Goal: Transaction & Acquisition: Subscribe to service/newsletter

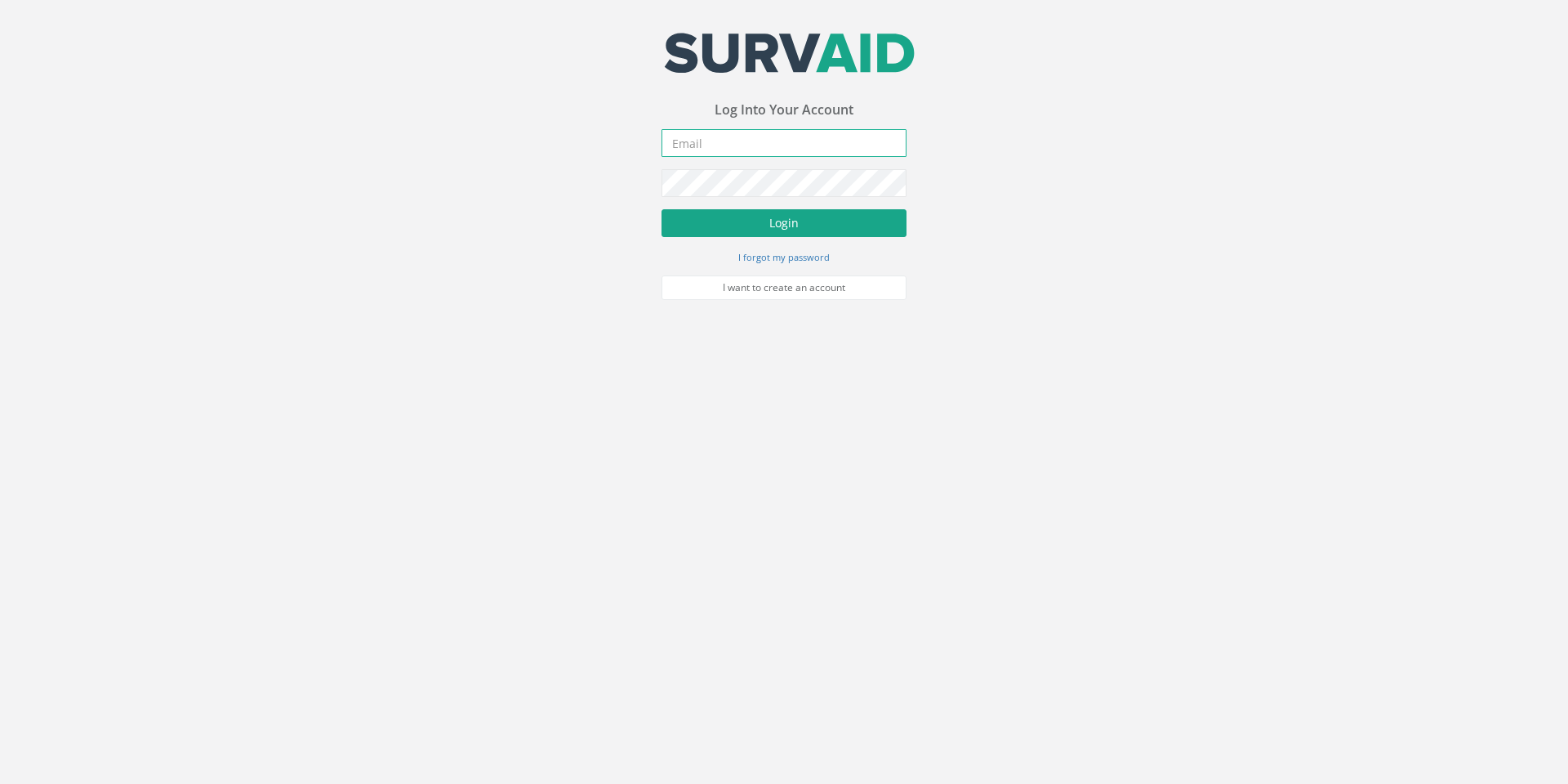
type input "[EMAIL_ADDRESS][DOMAIN_NAME]"
click at [765, 221] on button "Login" at bounding box center [784, 223] width 245 height 28
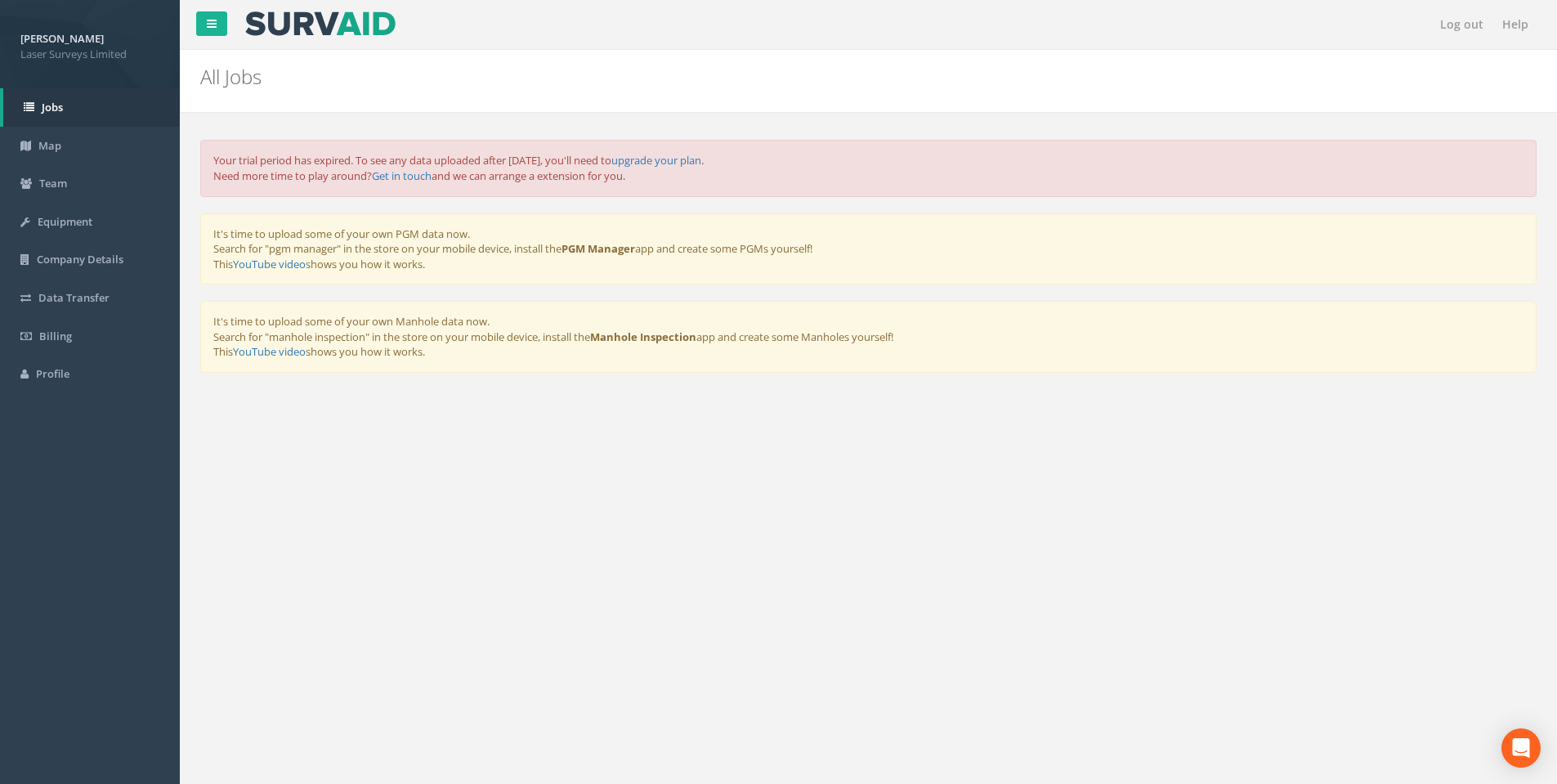
click at [63, 47] on span "Laser Surveys Limited" at bounding box center [89, 54] width 139 height 15
click at [43, 194] on link "Team" at bounding box center [89, 183] width 180 height 38
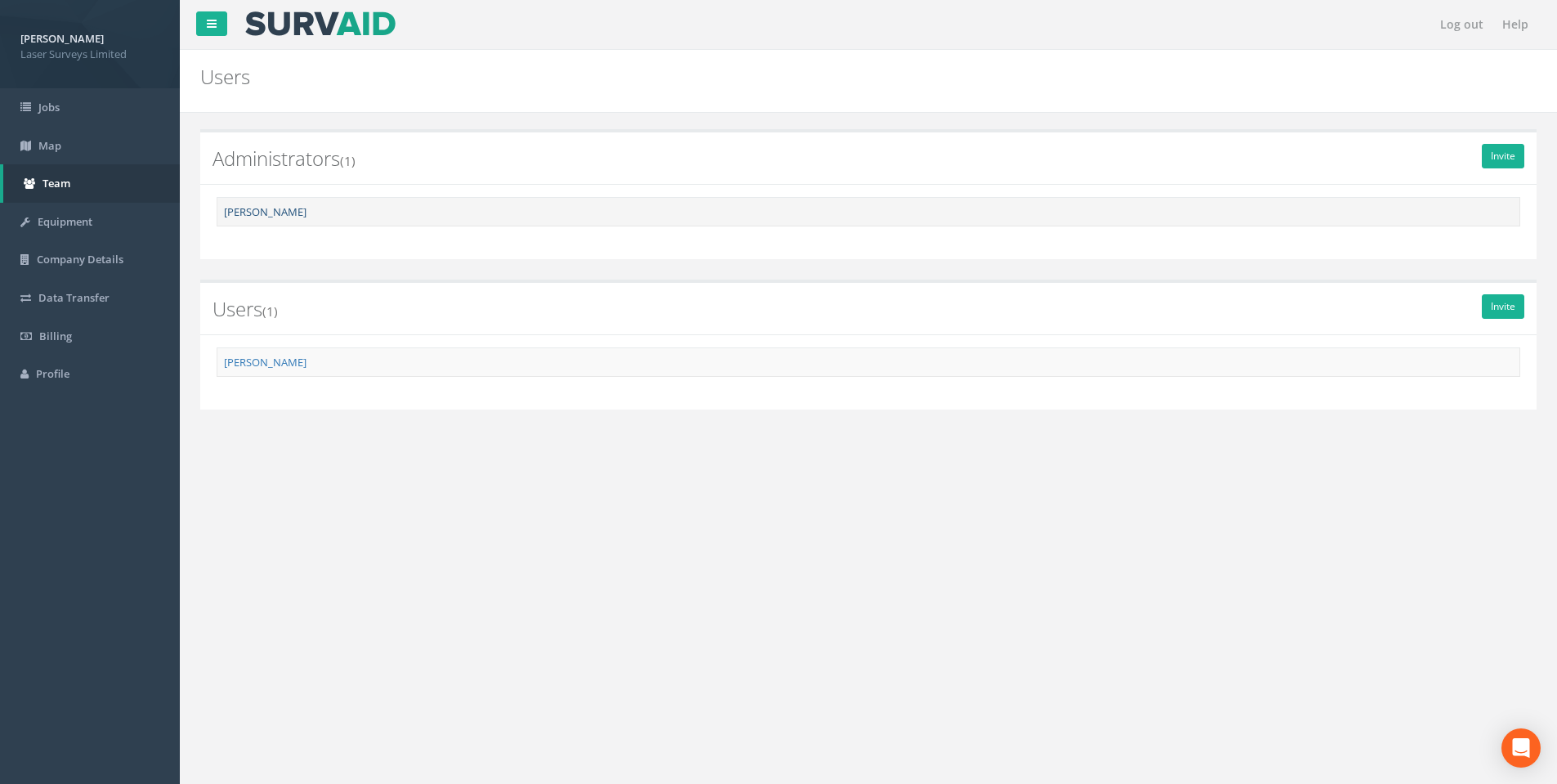
click at [250, 212] on link "[PERSON_NAME]" at bounding box center [265, 212] width 82 height 14
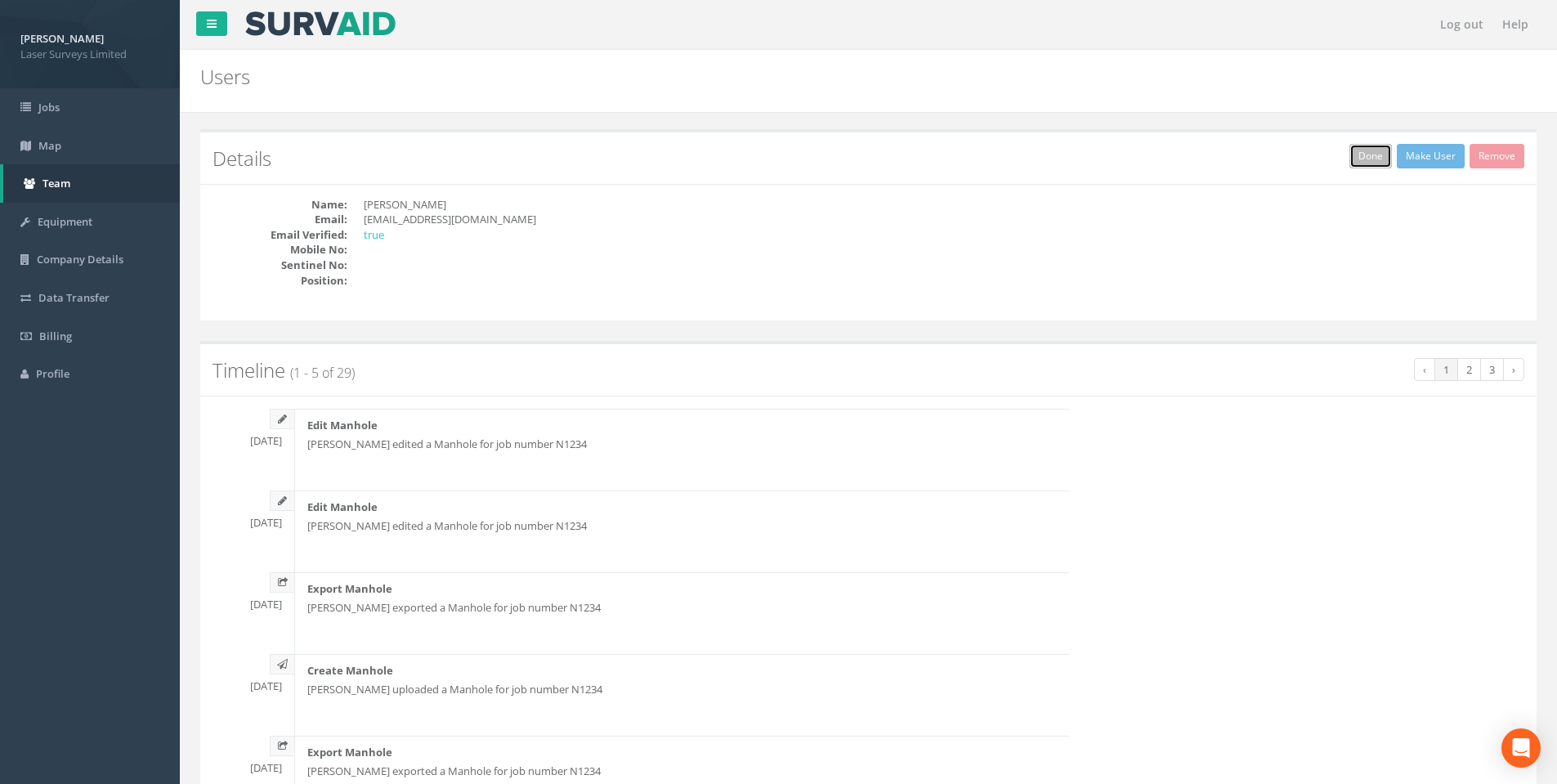
click at [1379, 161] on link "Done" at bounding box center [1371, 156] width 43 height 24
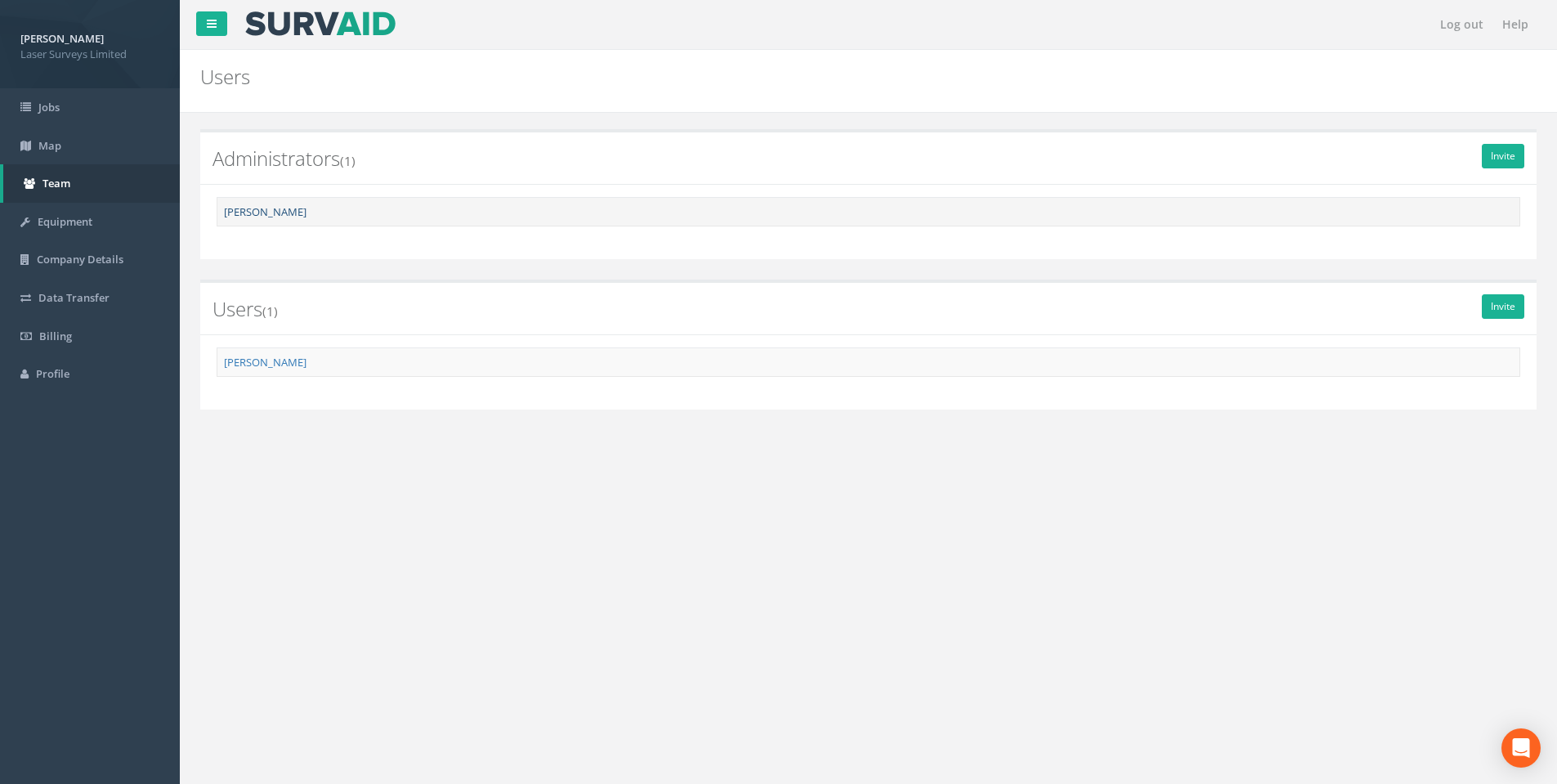
click at [256, 213] on link "[PERSON_NAME]" at bounding box center [265, 212] width 82 height 14
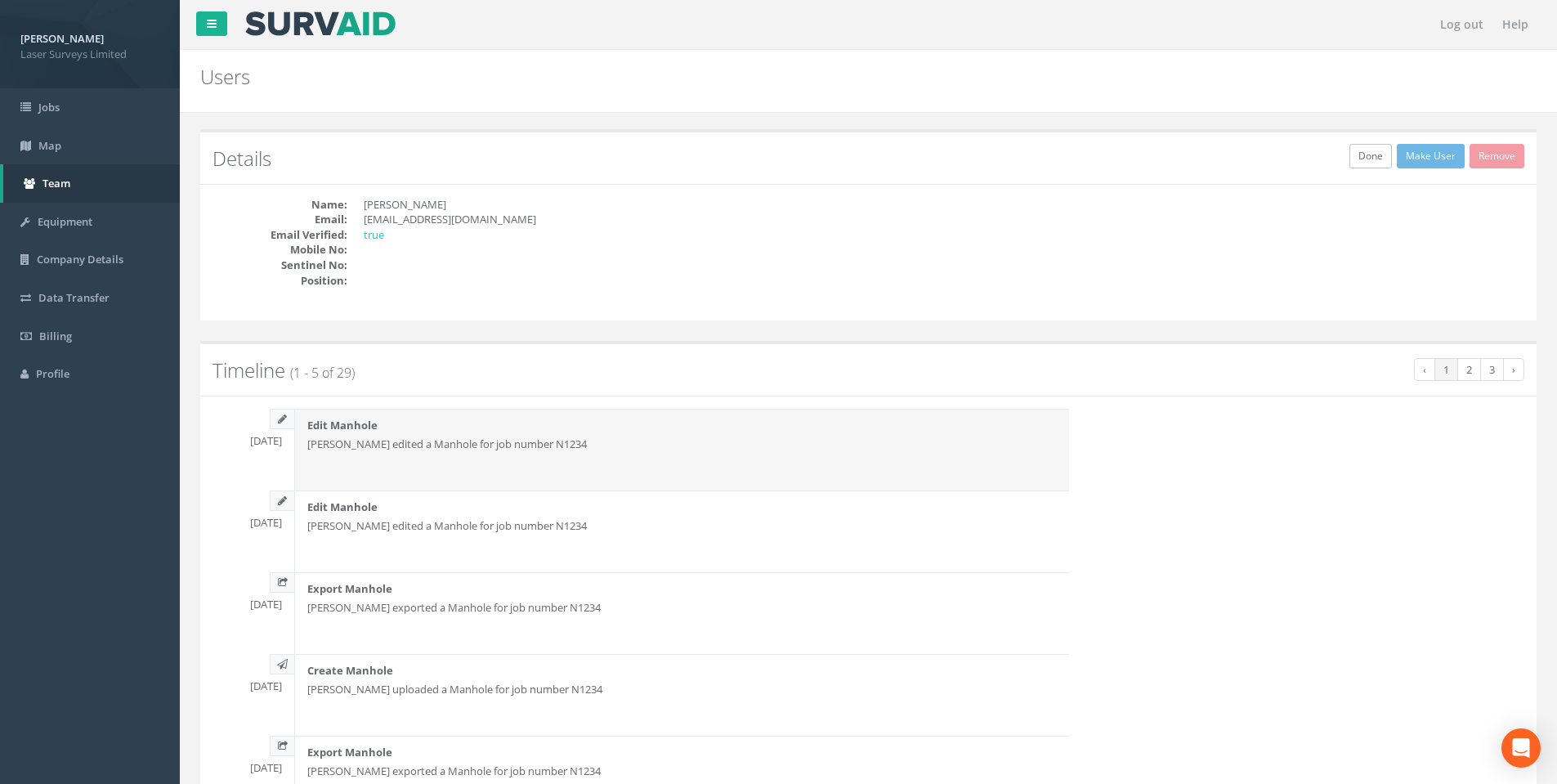
click at [334, 435] on div "Edit Manhole [PERSON_NAME] edited a Manhole for job number N1234" at bounding box center [681, 449] width 775 height 81
click at [563, 446] on p "[PERSON_NAME] edited a Manhole for job number N1234" at bounding box center [682, 443] width 749 height 15
click at [667, 422] on p "Edit Manhole" at bounding box center [682, 425] width 749 height 15
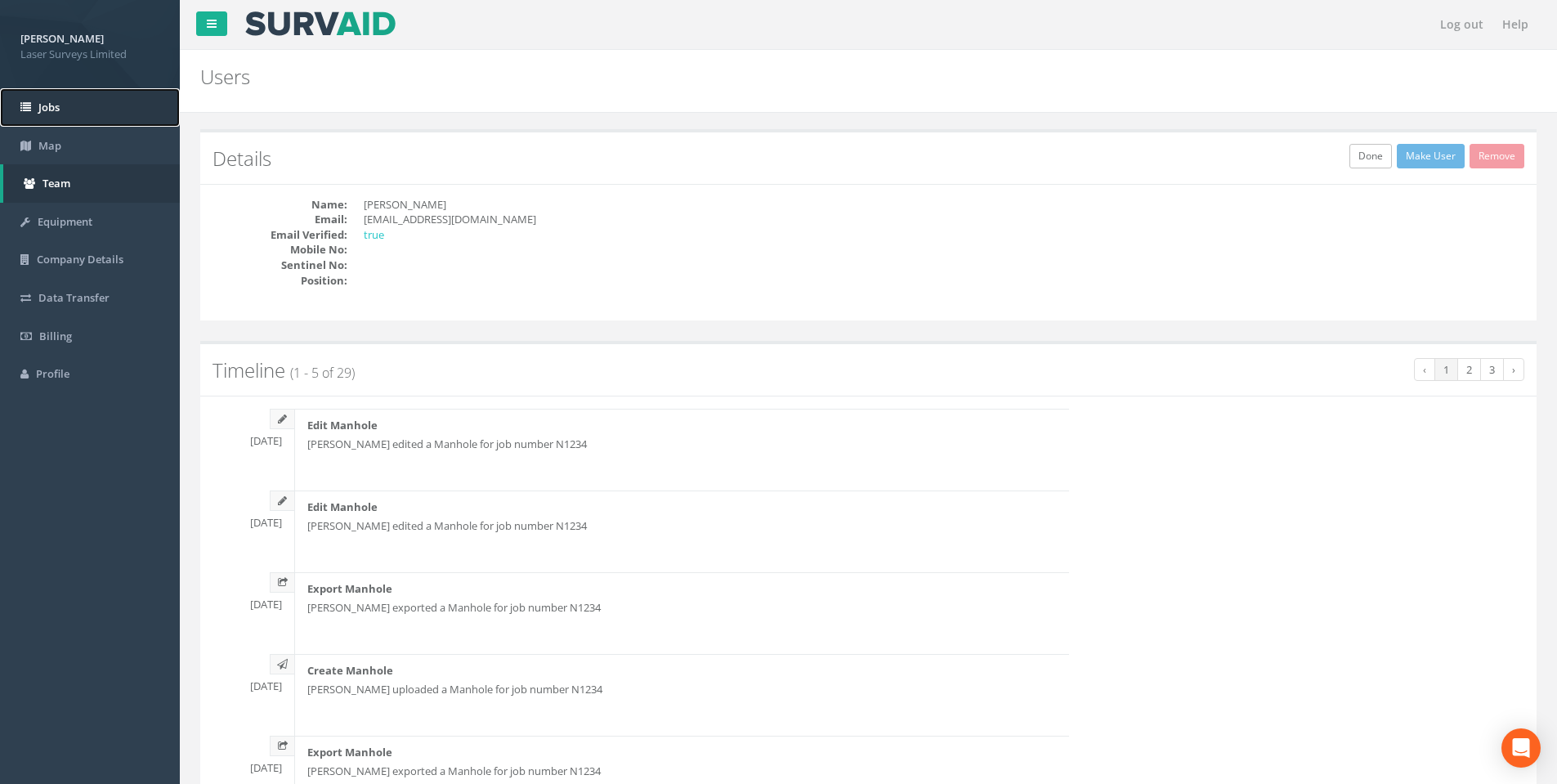
click at [56, 99] on link "Jobs" at bounding box center [89, 107] width 180 height 38
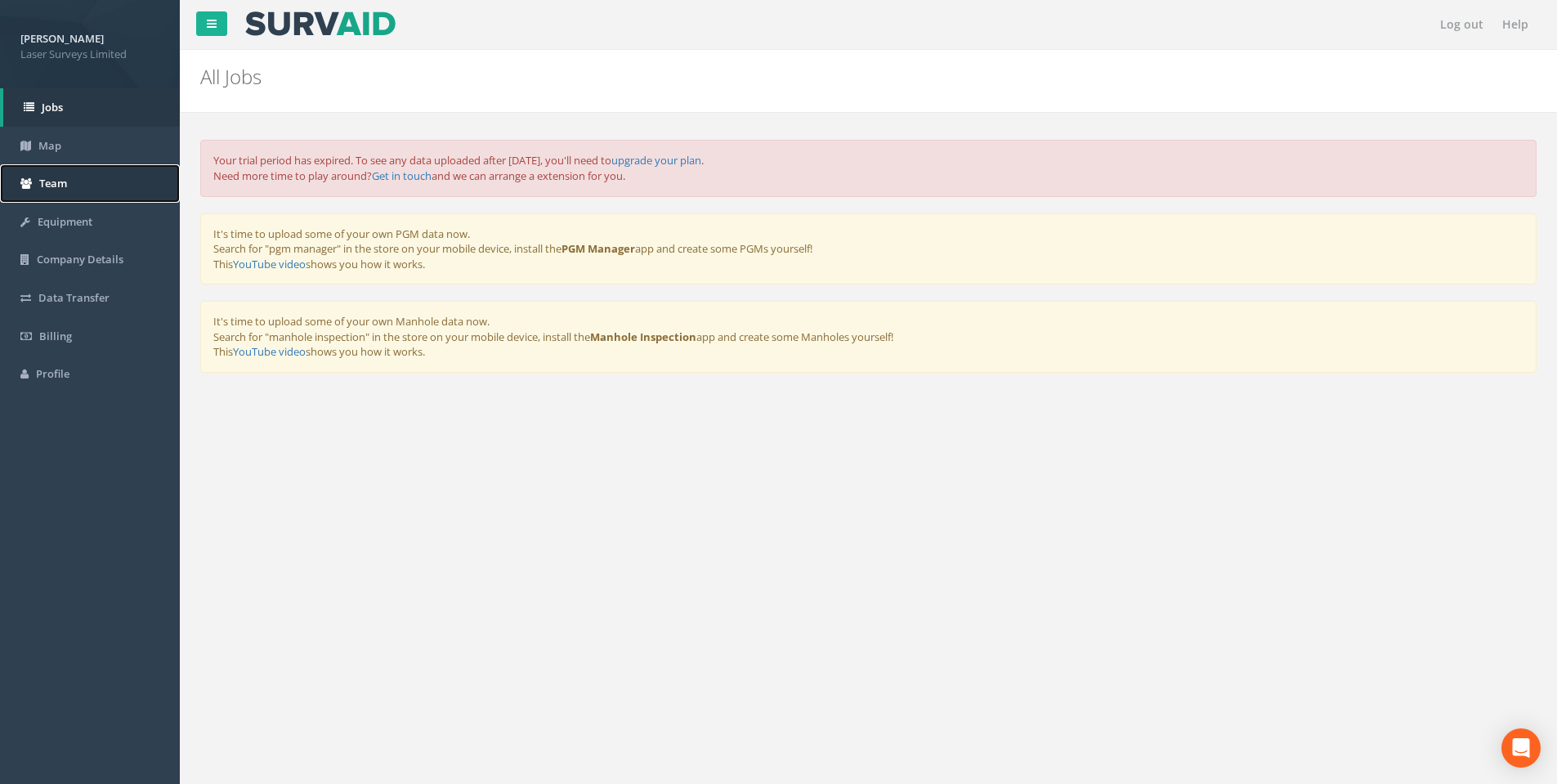
click at [80, 176] on link "Team" at bounding box center [89, 183] width 180 height 38
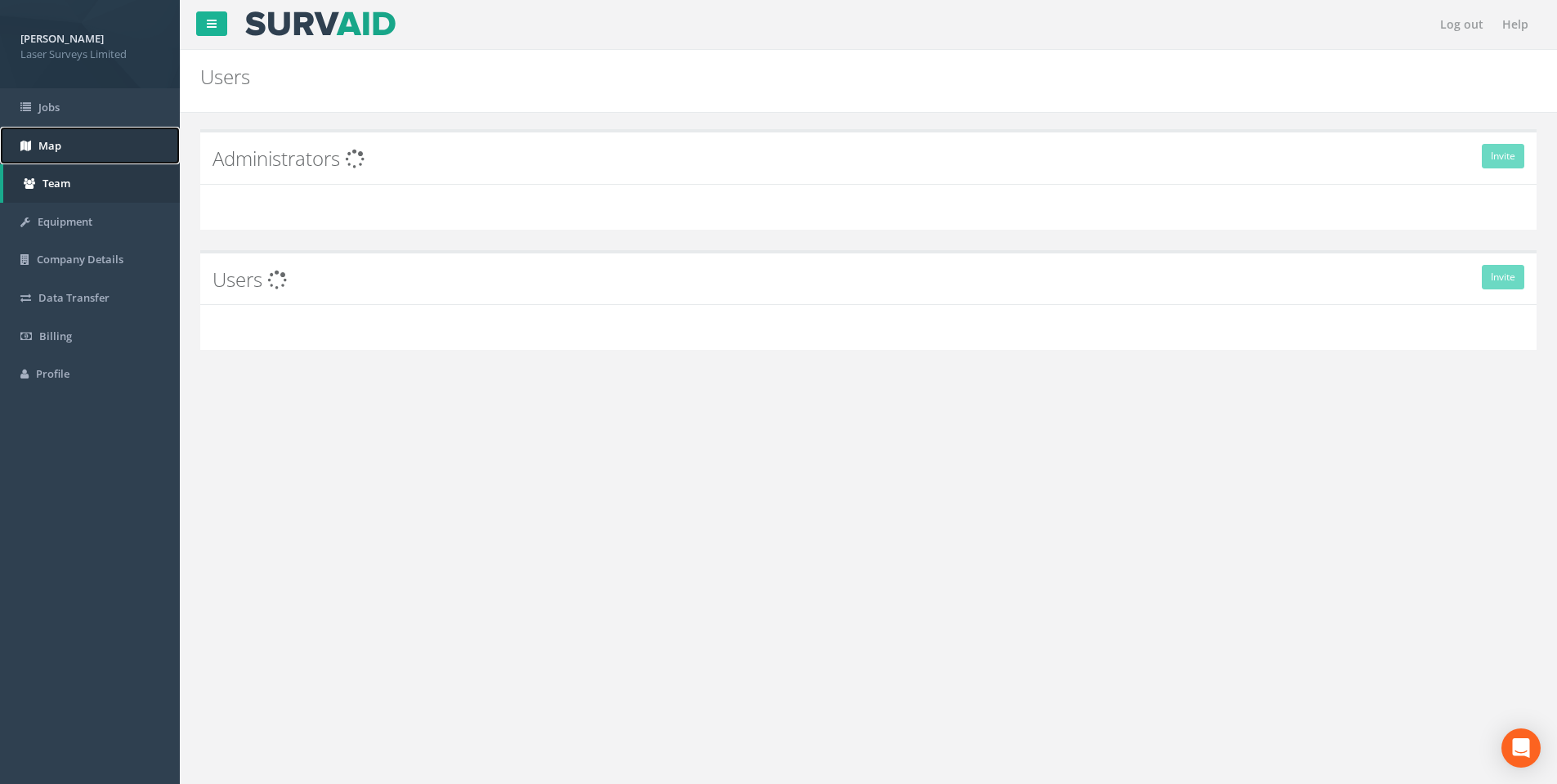
click at [69, 156] on link "Map" at bounding box center [89, 146] width 180 height 38
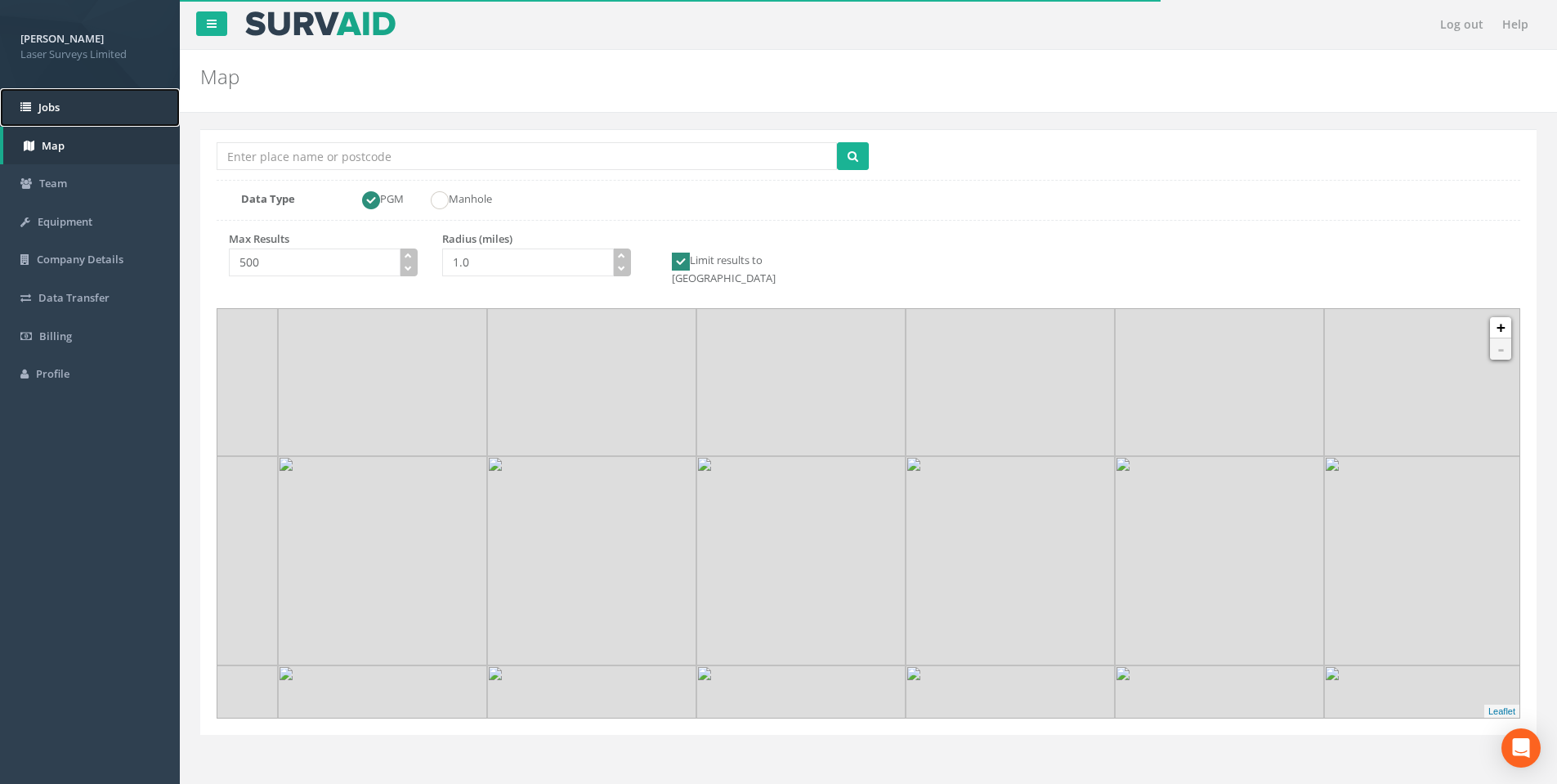
click at [63, 113] on link "Jobs" at bounding box center [89, 107] width 180 height 38
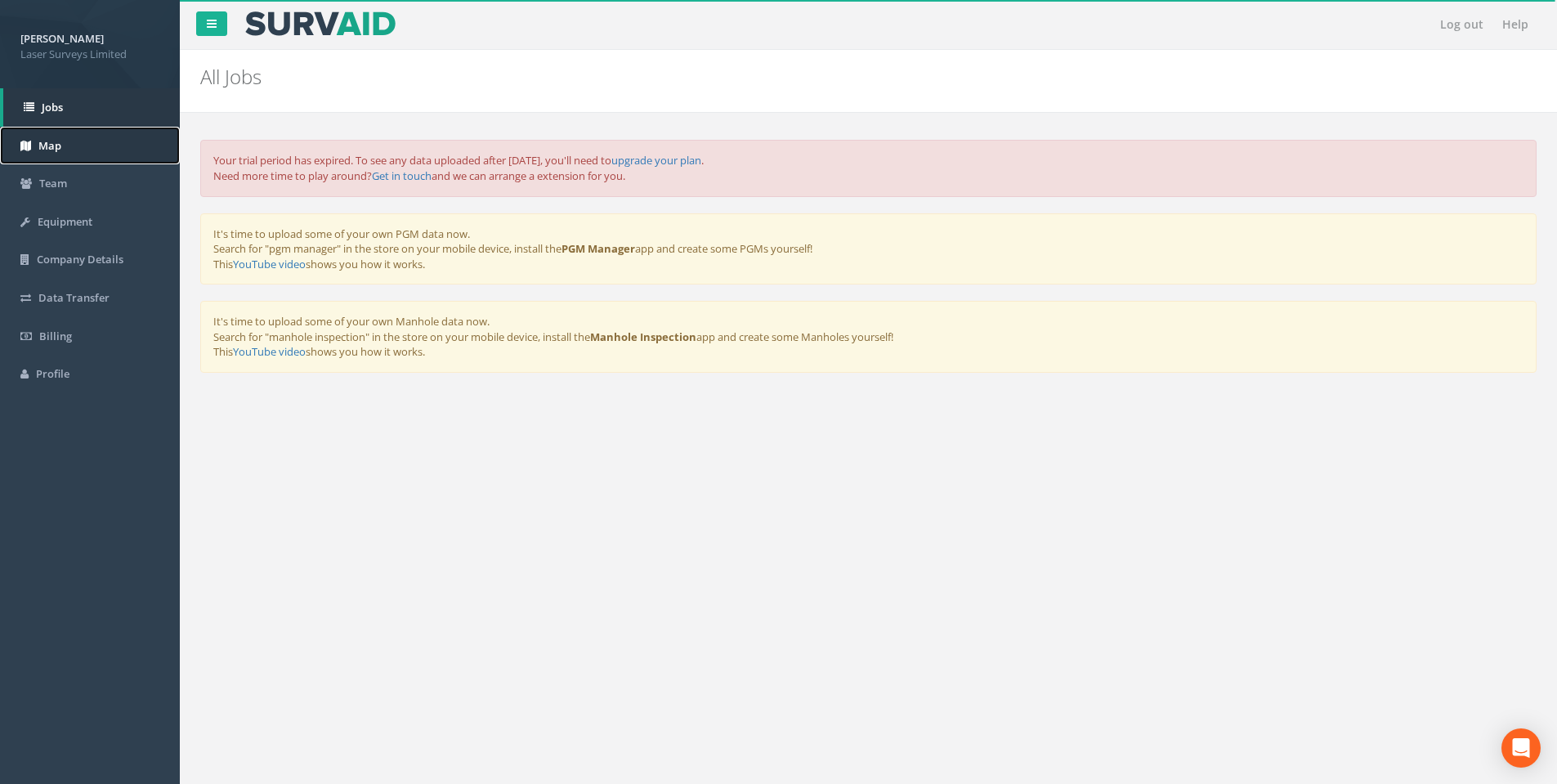
click at [88, 139] on link "Map" at bounding box center [89, 146] width 180 height 38
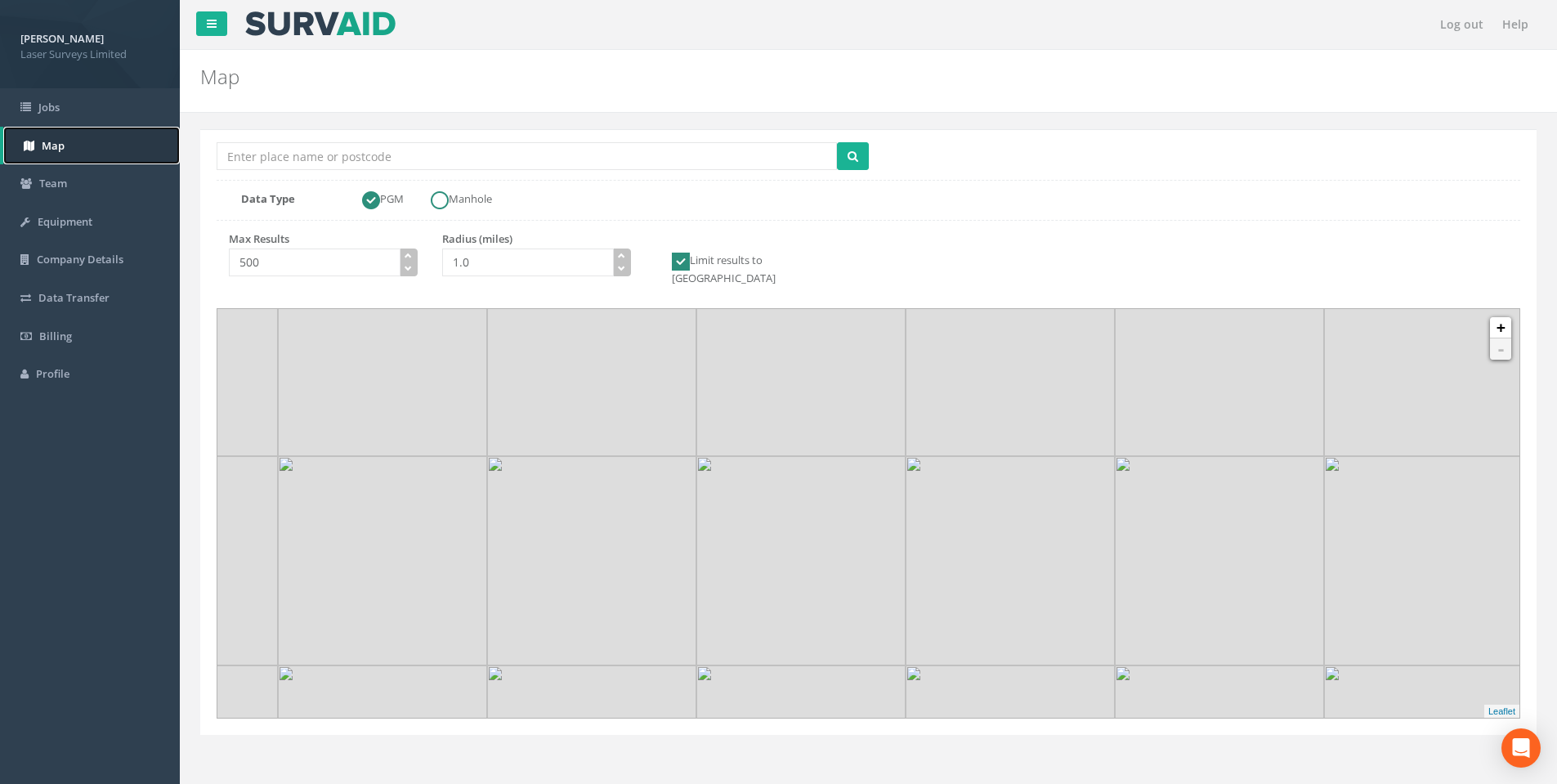
click at [435, 202] on ins at bounding box center [440, 200] width 18 height 18
radio input "false"
radio input "true"
click at [1502, 318] on link "+" at bounding box center [1501, 328] width 21 height 21
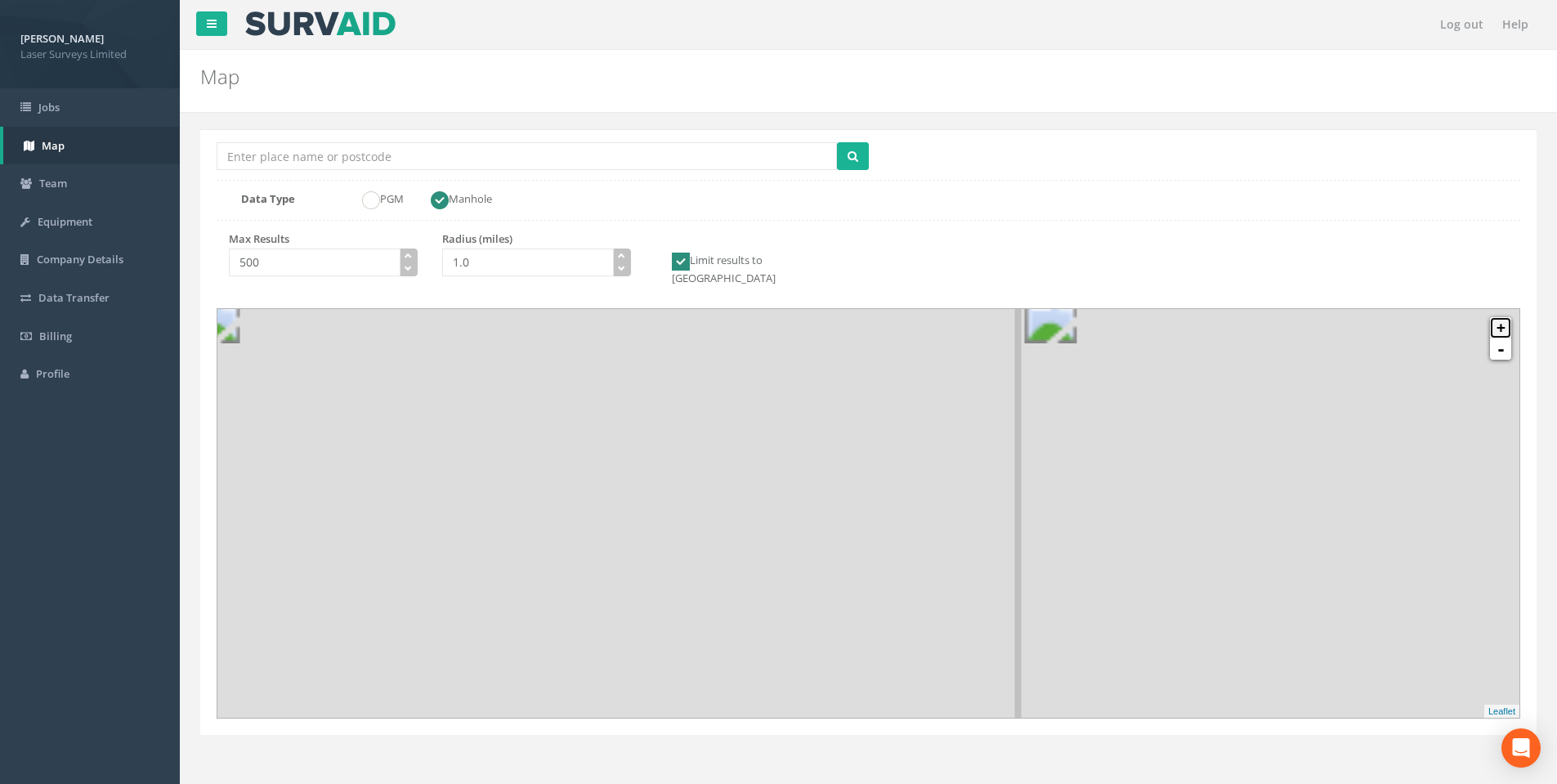
click at [1502, 318] on link "+" at bounding box center [1501, 328] width 21 height 21
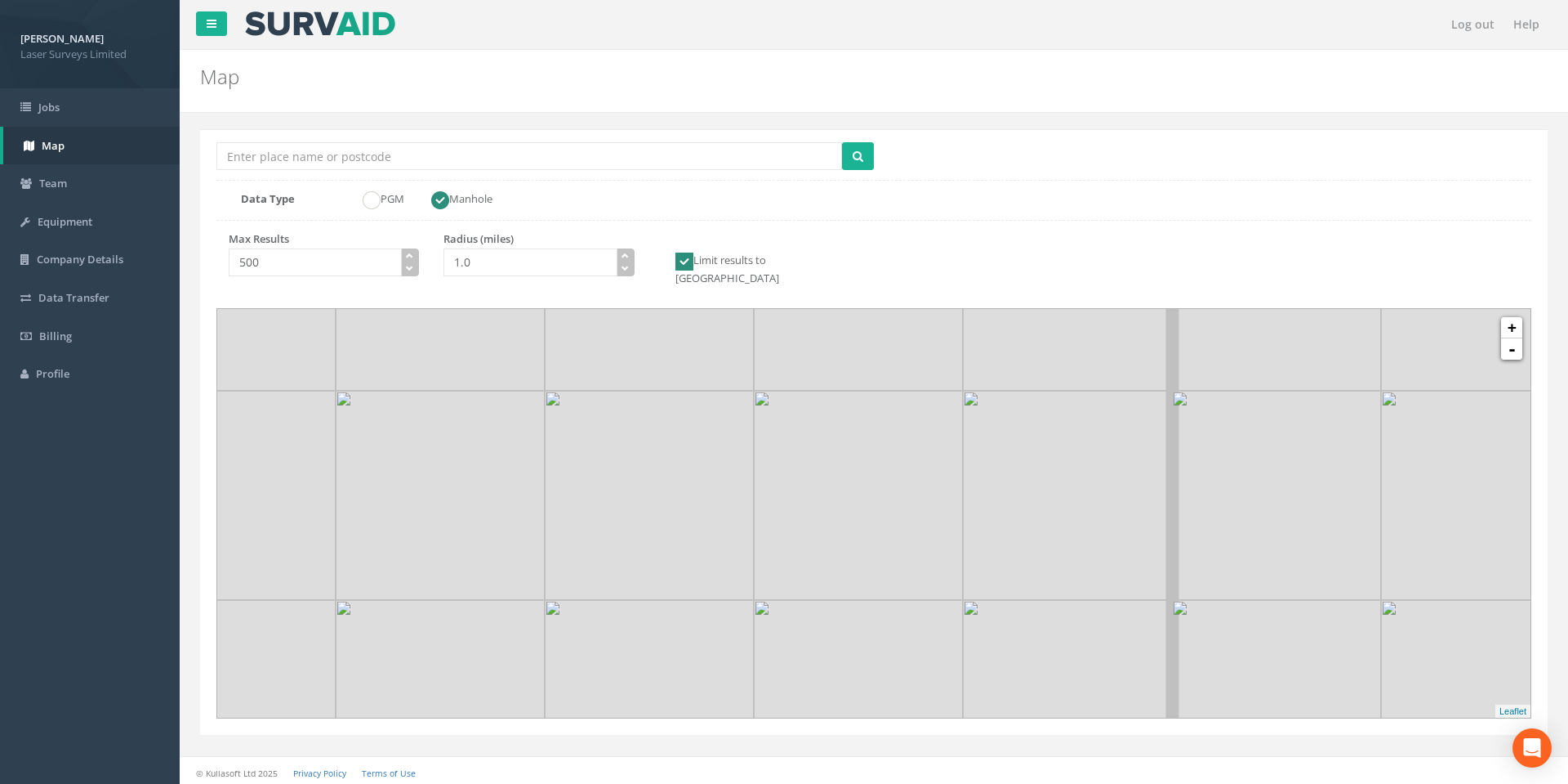
drag, startPoint x: 937, startPoint y: 509, endPoint x: 941, endPoint y: 300, distance: 209.0
click at [941, 391] on img at bounding box center [859, 495] width 209 height 209
drag, startPoint x: 941, startPoint y: 482, endPoint x: 876, endPoint y: 347, distance: 149.8
click at [876, 358] on img at bounding box center [805, 462] width 209 height 209
drag, startPoint x: 896, startPoint y: 466, endPoint x: 935, endPoint y: 418, distance: 61.8
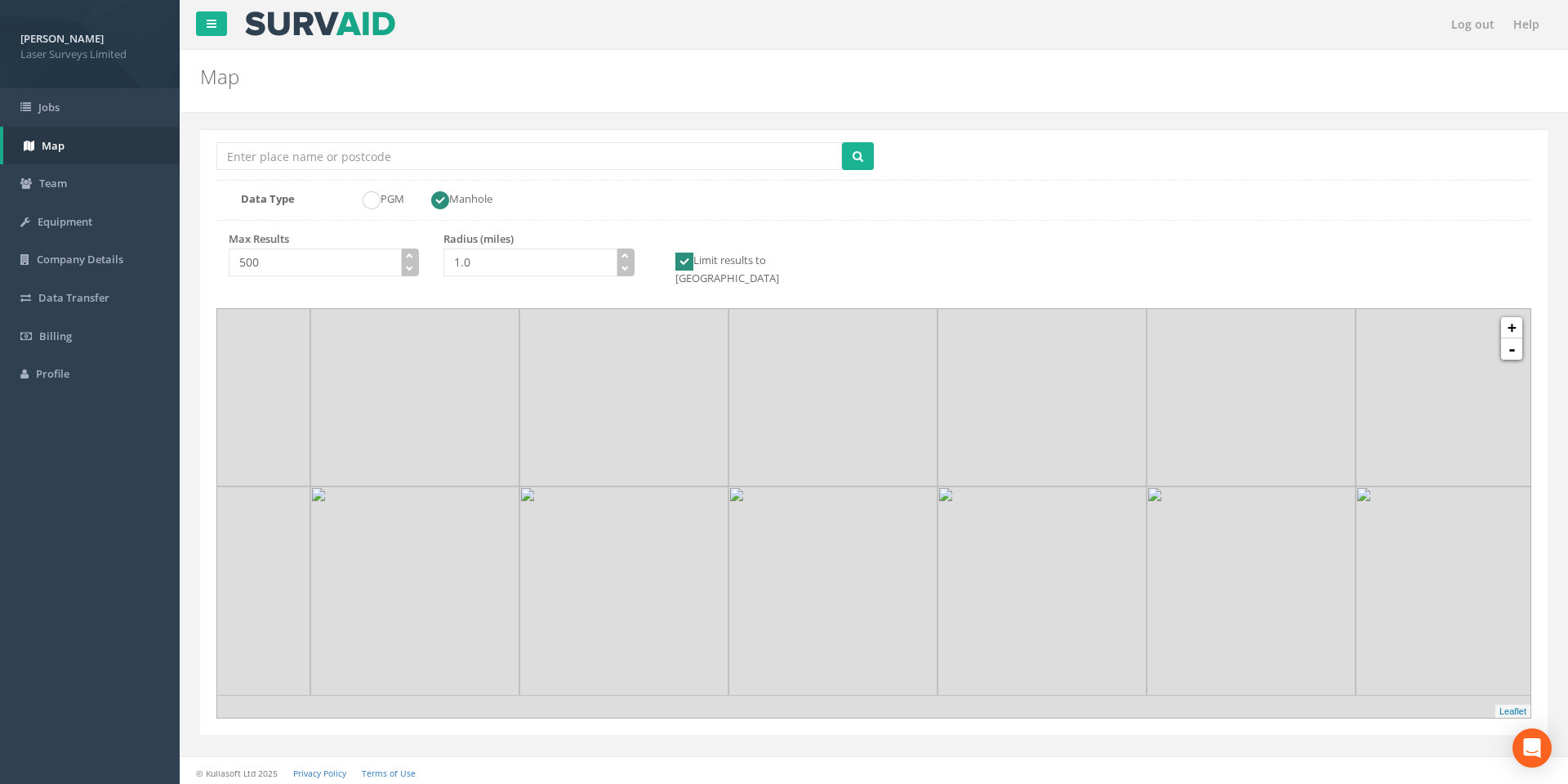
click at [935, 418] on img at bounding box center [833, 382] width 209 height 209
click at [1511, 317] on link "+" at bounding box center [1512, 328] width 21 height 21
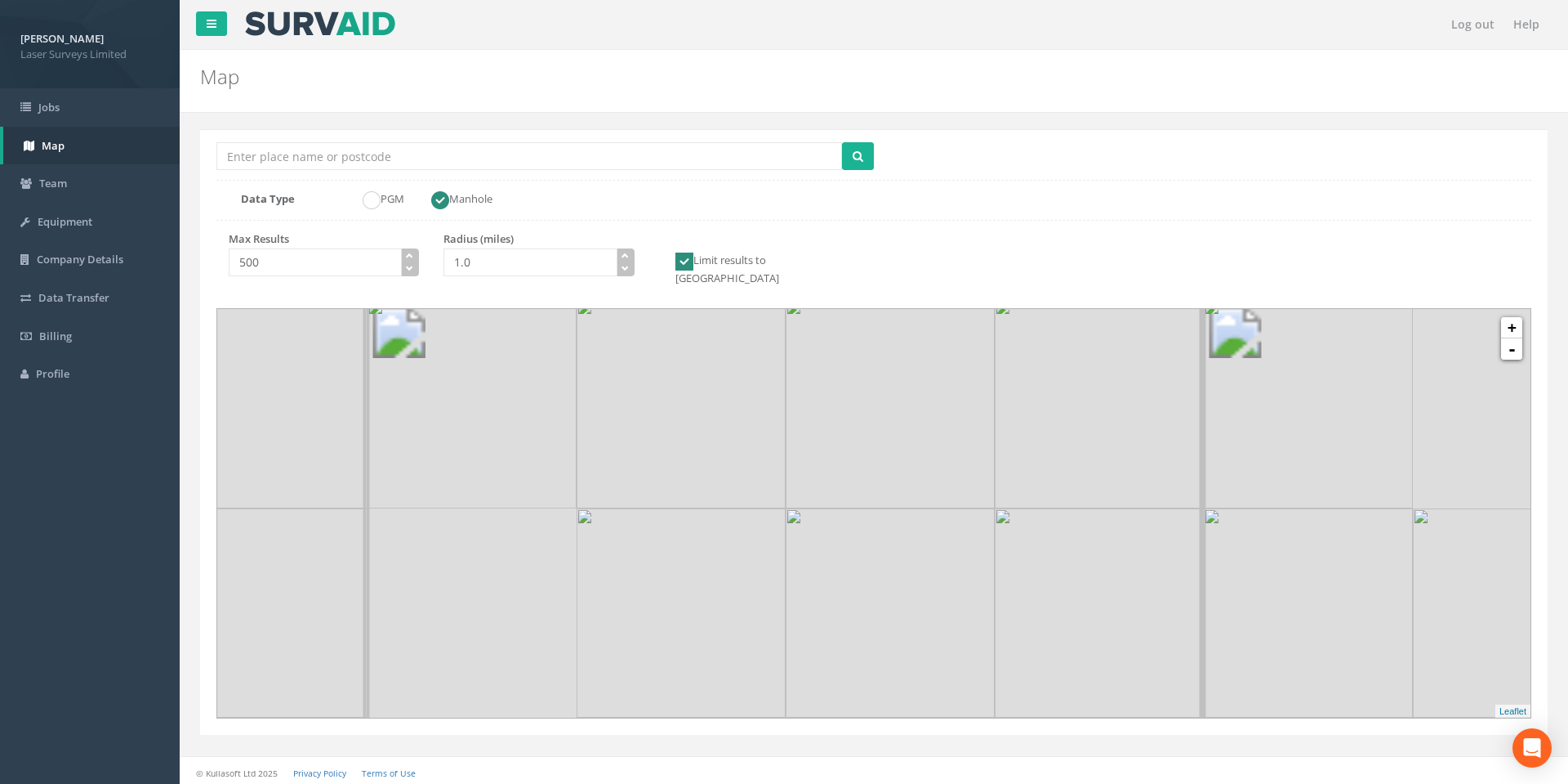
drag, startPoint x: 787, startPoint y: 577, endPoint x: 873, endPoint y: 441, distance: 160.9
click at [868, 443] on img at bounding box center [890, 404] width 209 height 209
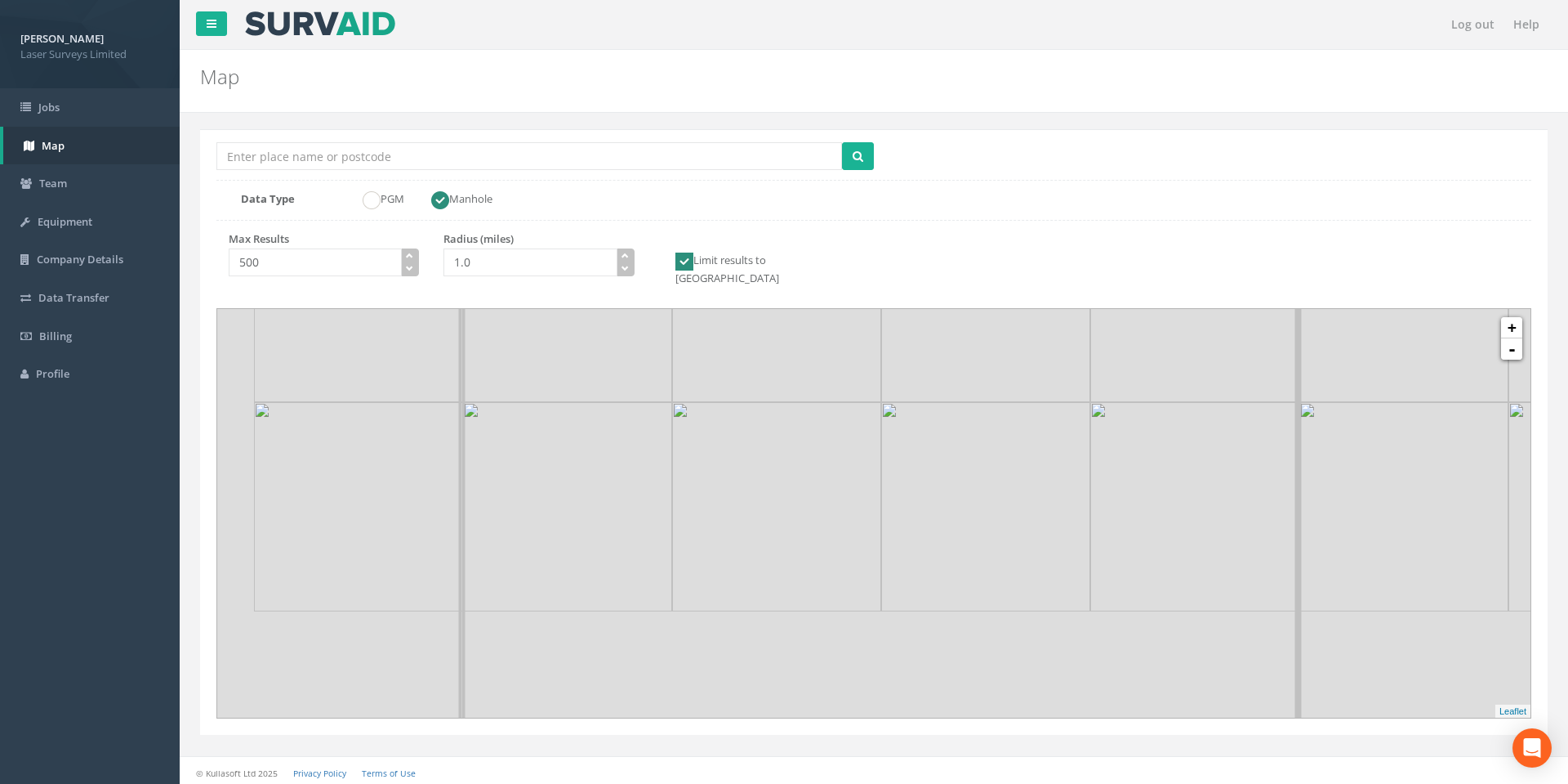
drag, startPoint x: 801, startPoint y: 515, endPoint x: 931, endPoint y: 456, distance: 142.8
click at [881, 456] on img at bounding box center [776, 507] width 209 height 209
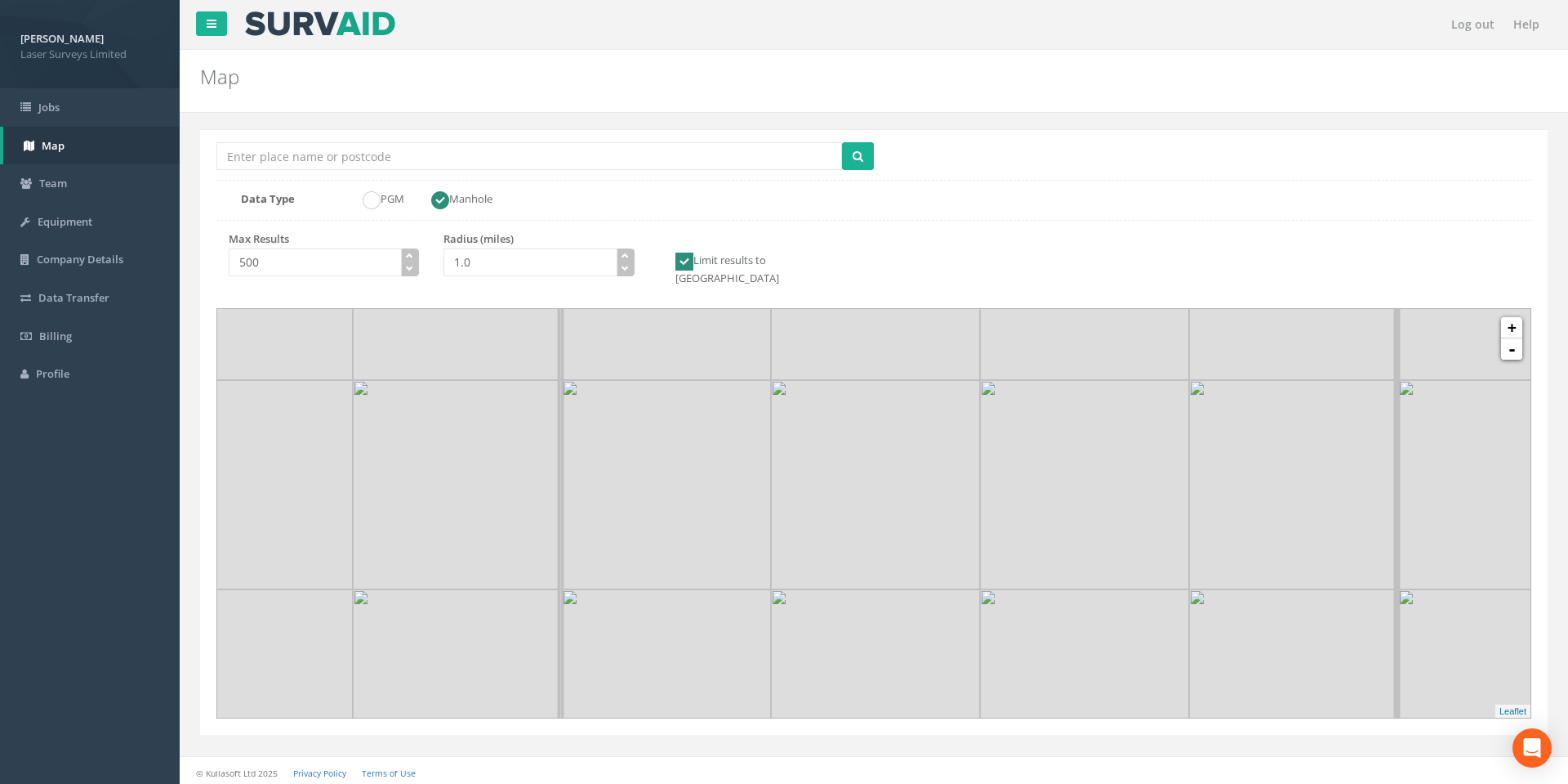
drag, startPoint x: 1182, startPoint y: 400, endPoint x: 1069, endPoint y: 470, distance: 132.9
click at [1069, 470] on img at bounding box center [1085, 485] width 209 height 209
click at [1515, 317] on link "+" at bounding box center [1512, 328] width 21 height 21
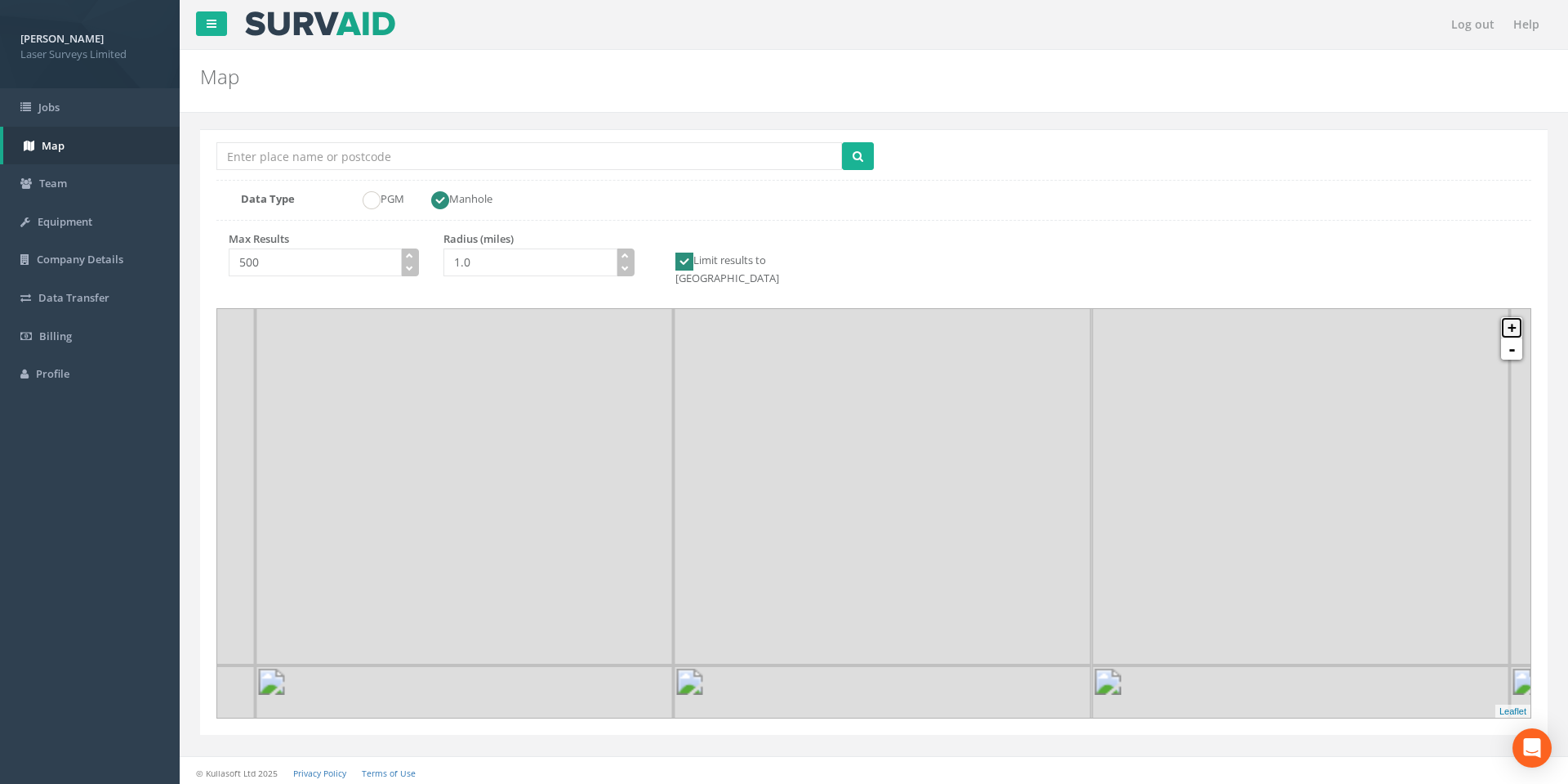
click at [1515, 317] on link "+" at bounding box center [1512, 328] width 21 height 21
drag, startPoint x: 1132, startPoint y: 422, endPoint x: 910, endPoint y: 518, distance: 241.9
click at [910, 518] on img at bounding box center [994, 592] width 209 height 209
click at [70, 188] on link "Team" at bounding box center [89, 183] width 180 height 38
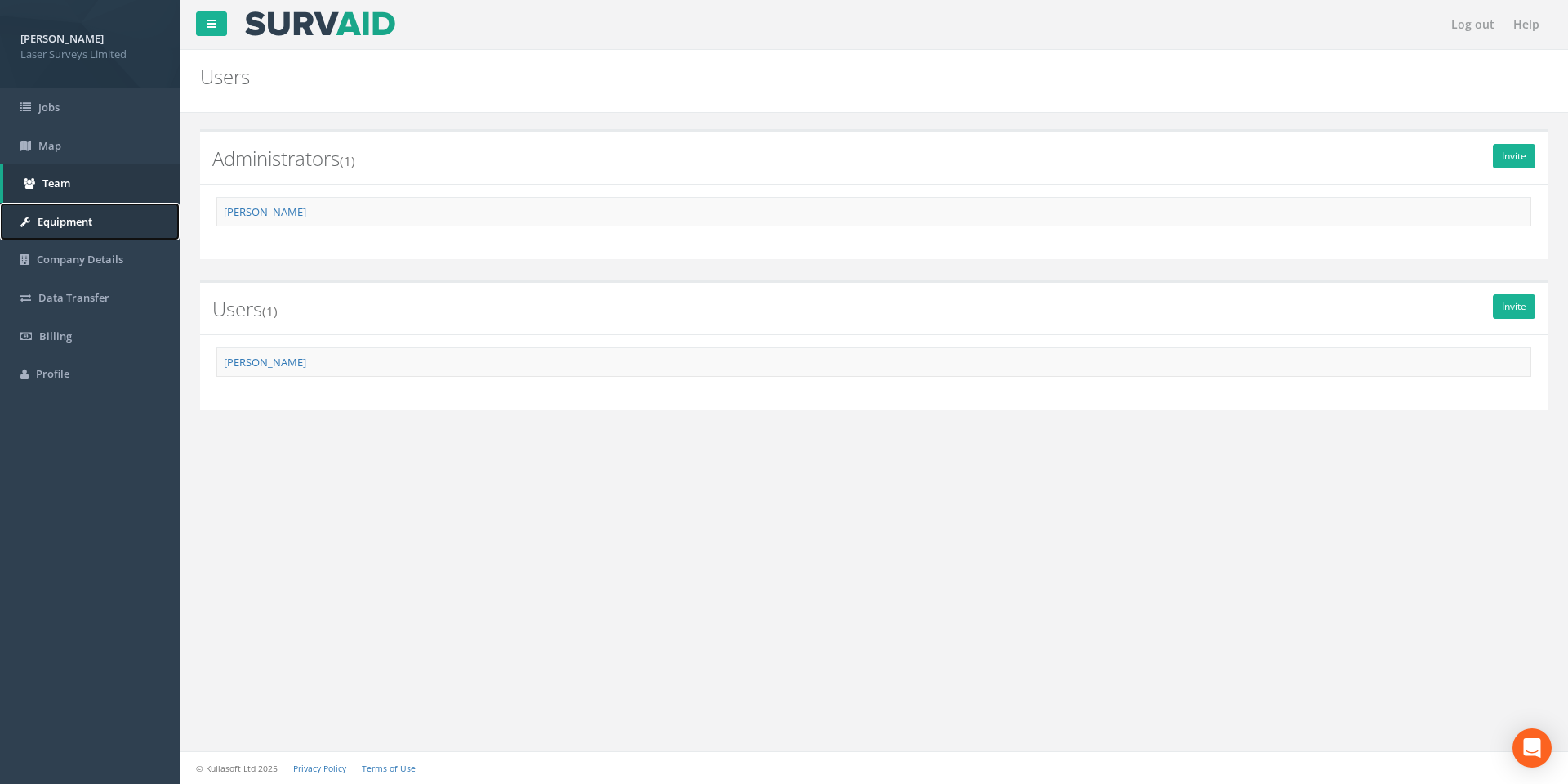
click at [65, 223] on span "Equipment" at bounding box center [64, 221] width 55 height 14
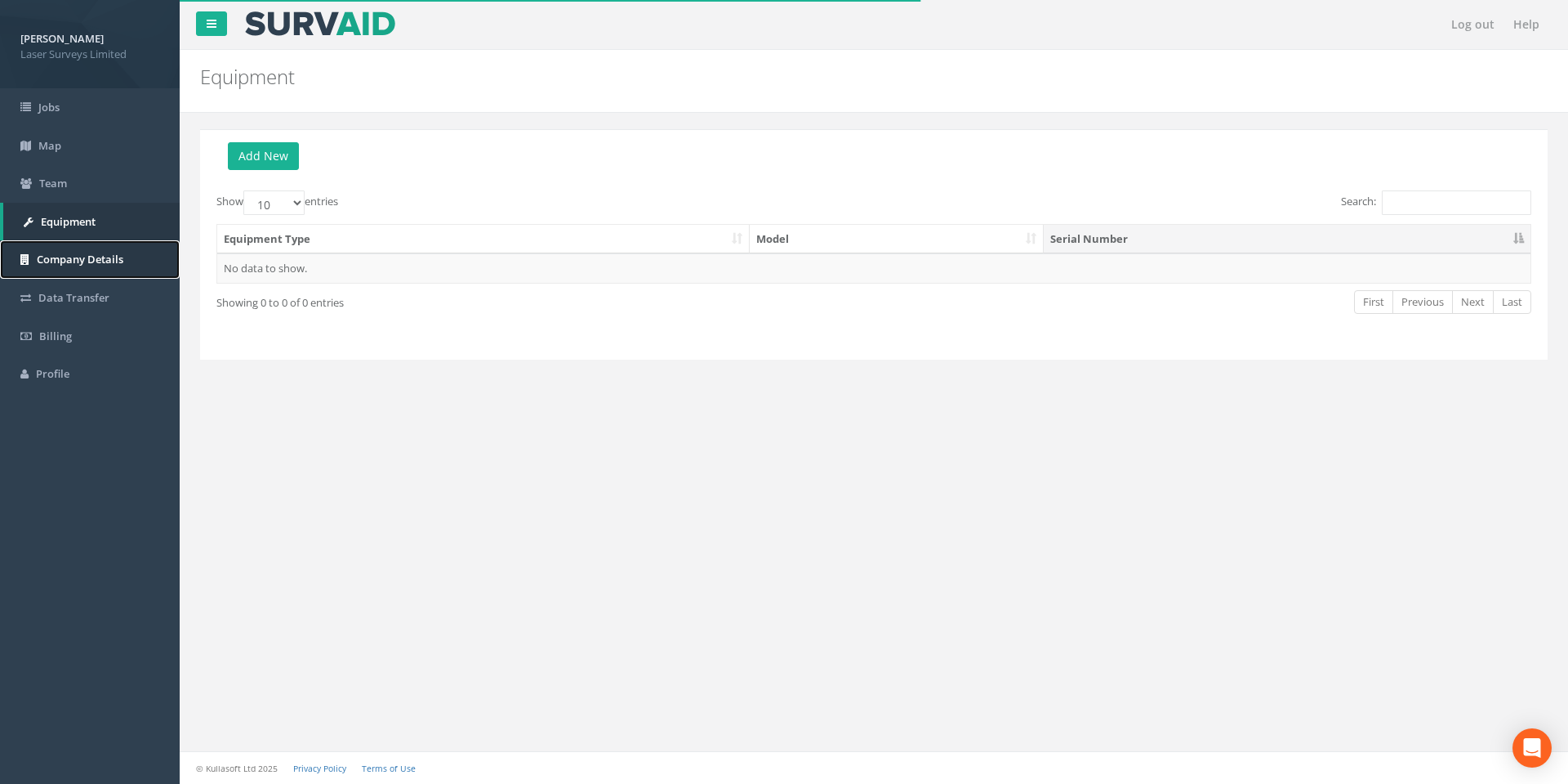
click at [64, 253] on span "Company Details" at bounding box center [80, 259] width 87 height 14
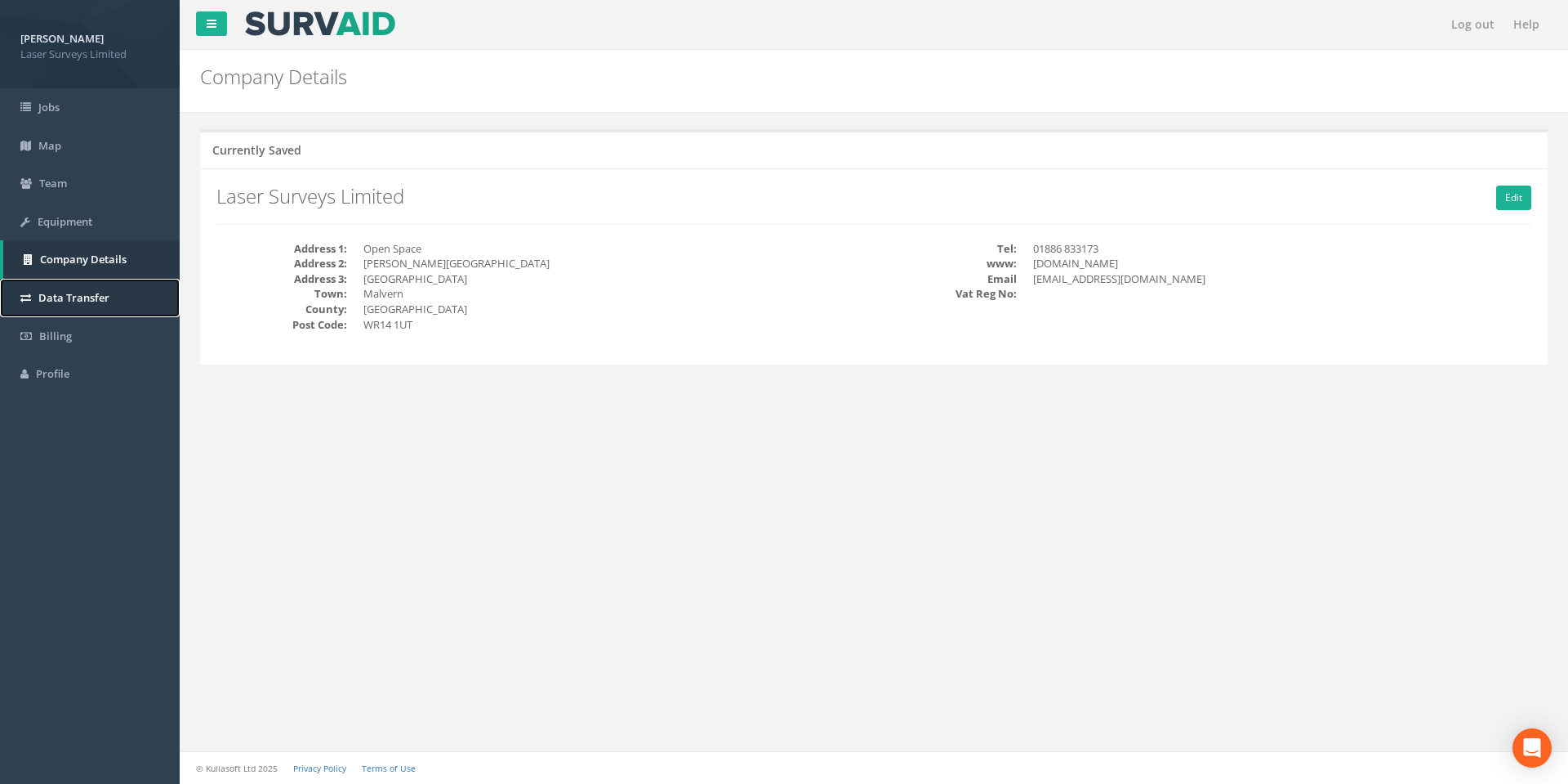
click at [64, 294] on span "Data Transfer" at bounding box center [74, 297] width 71 height 14
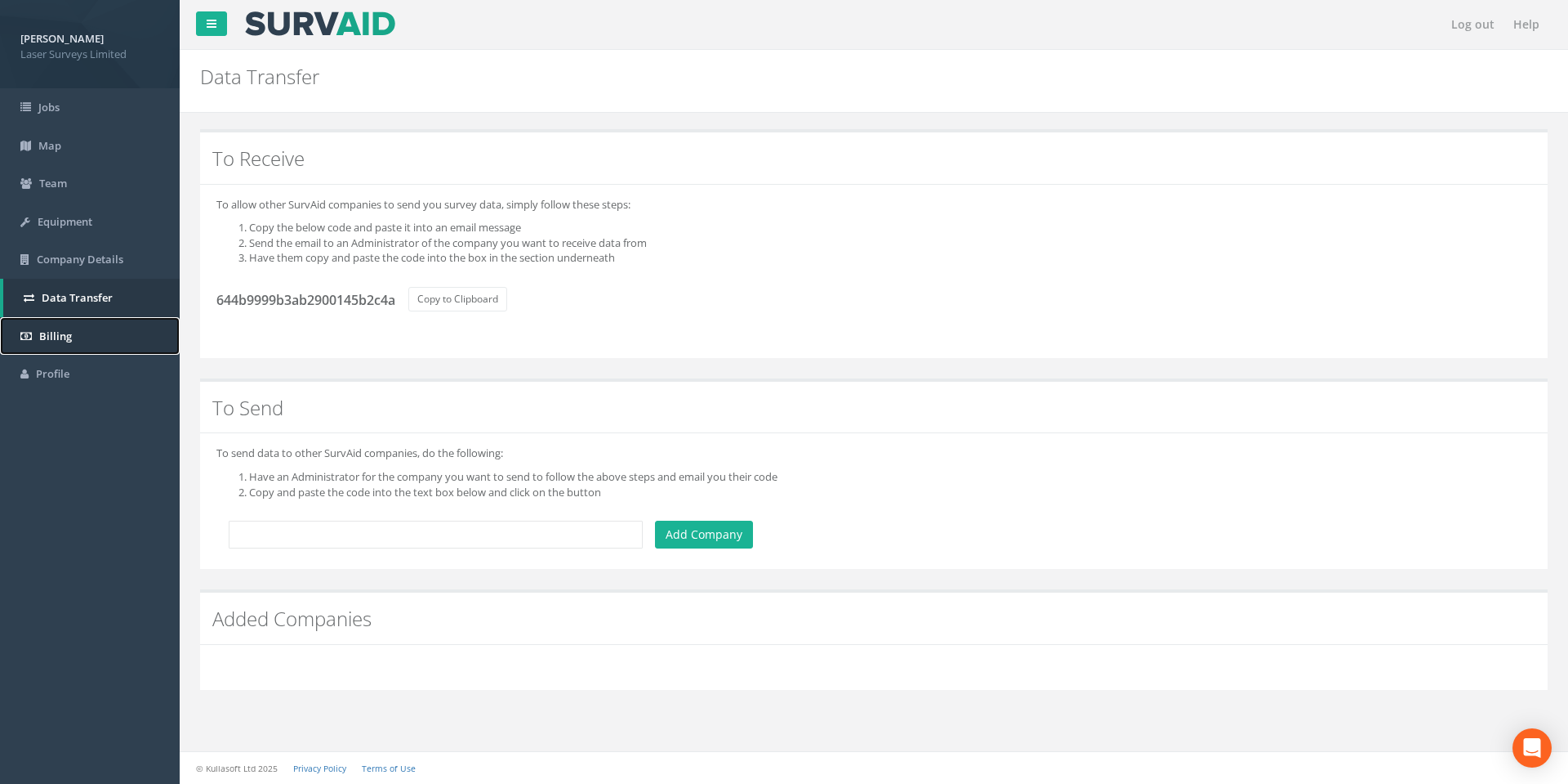
click at [60, 338] on span "Billing" at bounding box center [55, 335] width 33 height 14
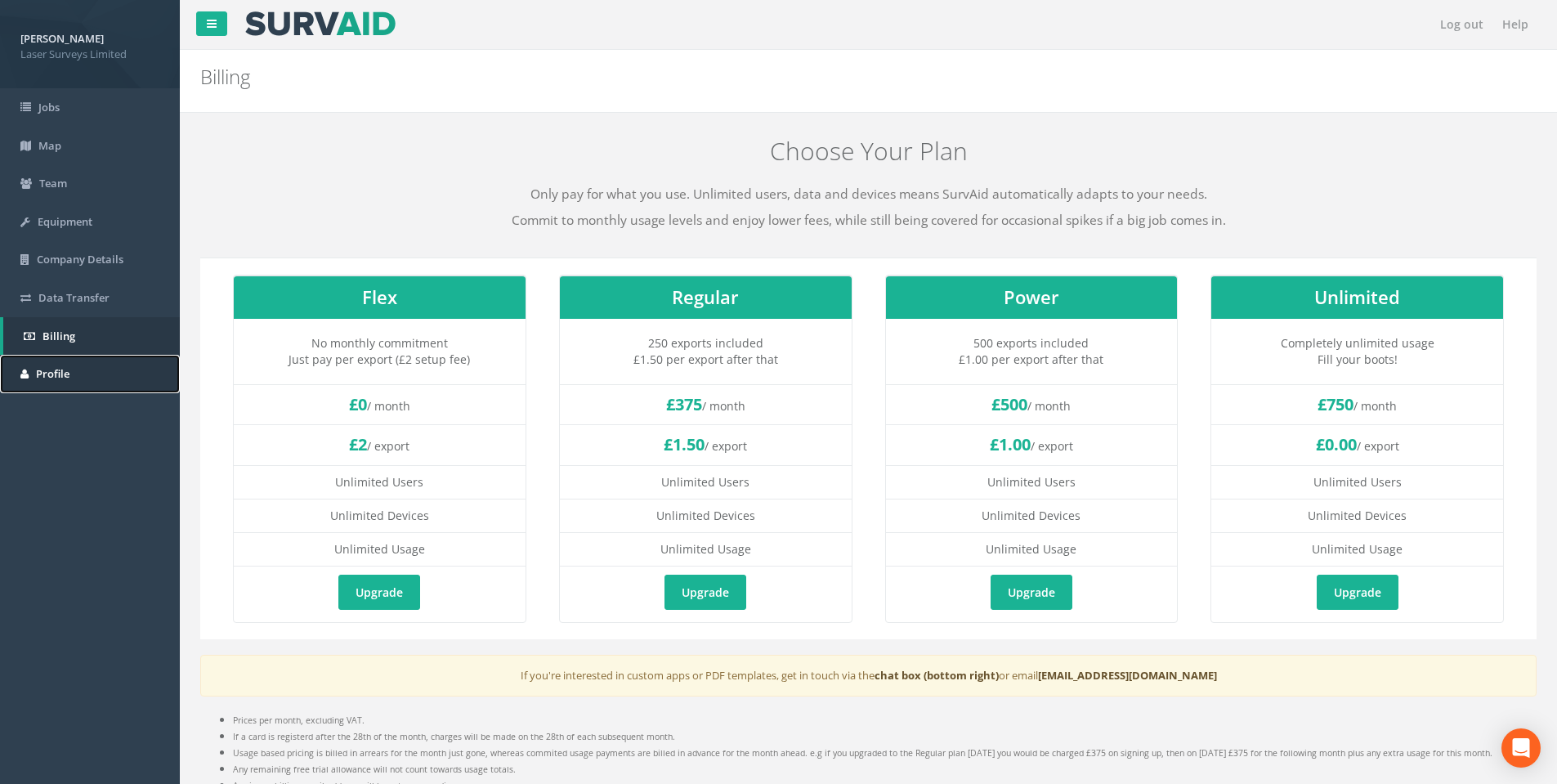
click at [60, 364] on link "Profile" at bounding box center [89, 374] width 180 height 38
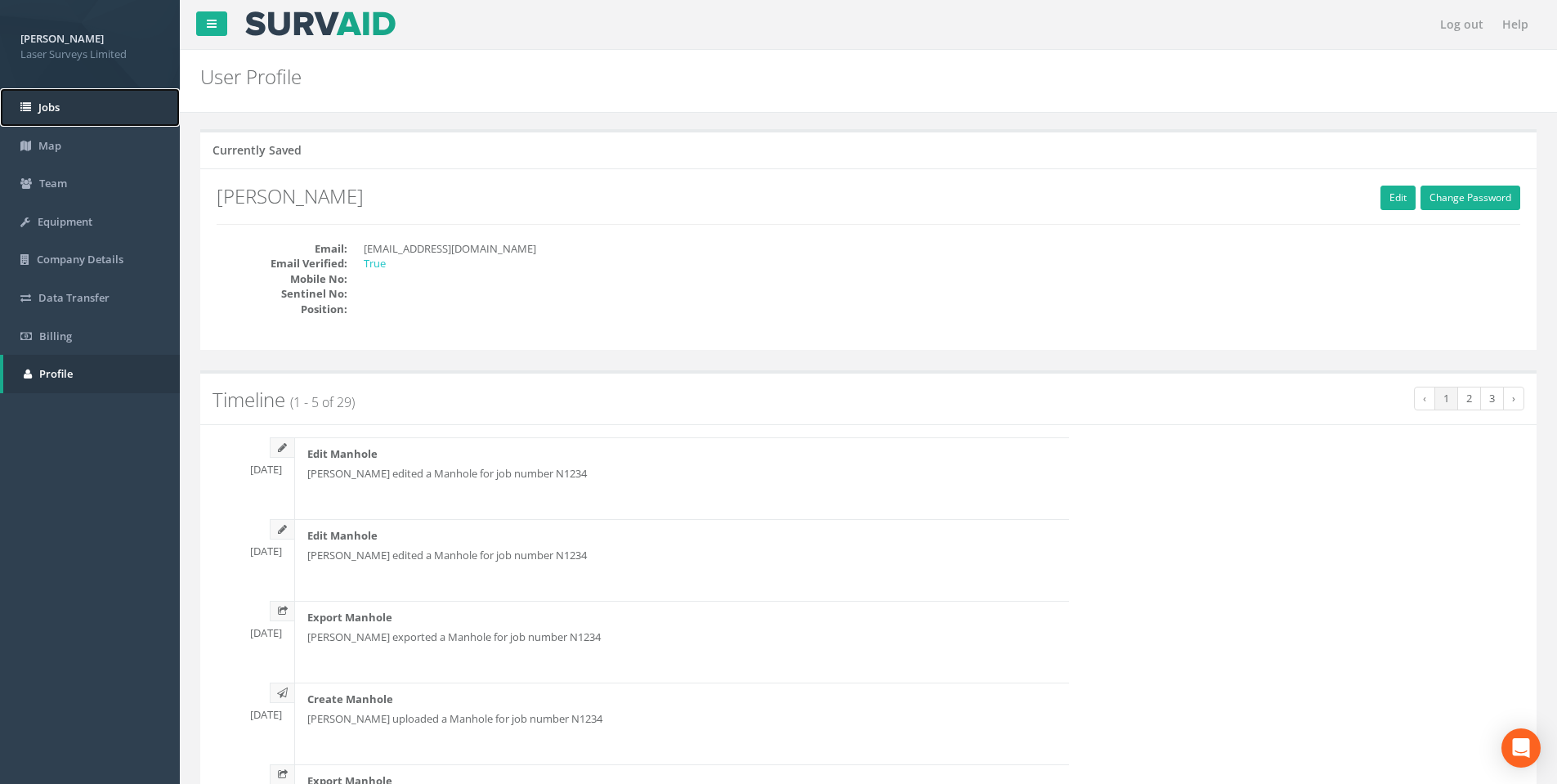
click at [80, 109] on link "Jobs" at bounding box center [89, 107] width 180 height 38
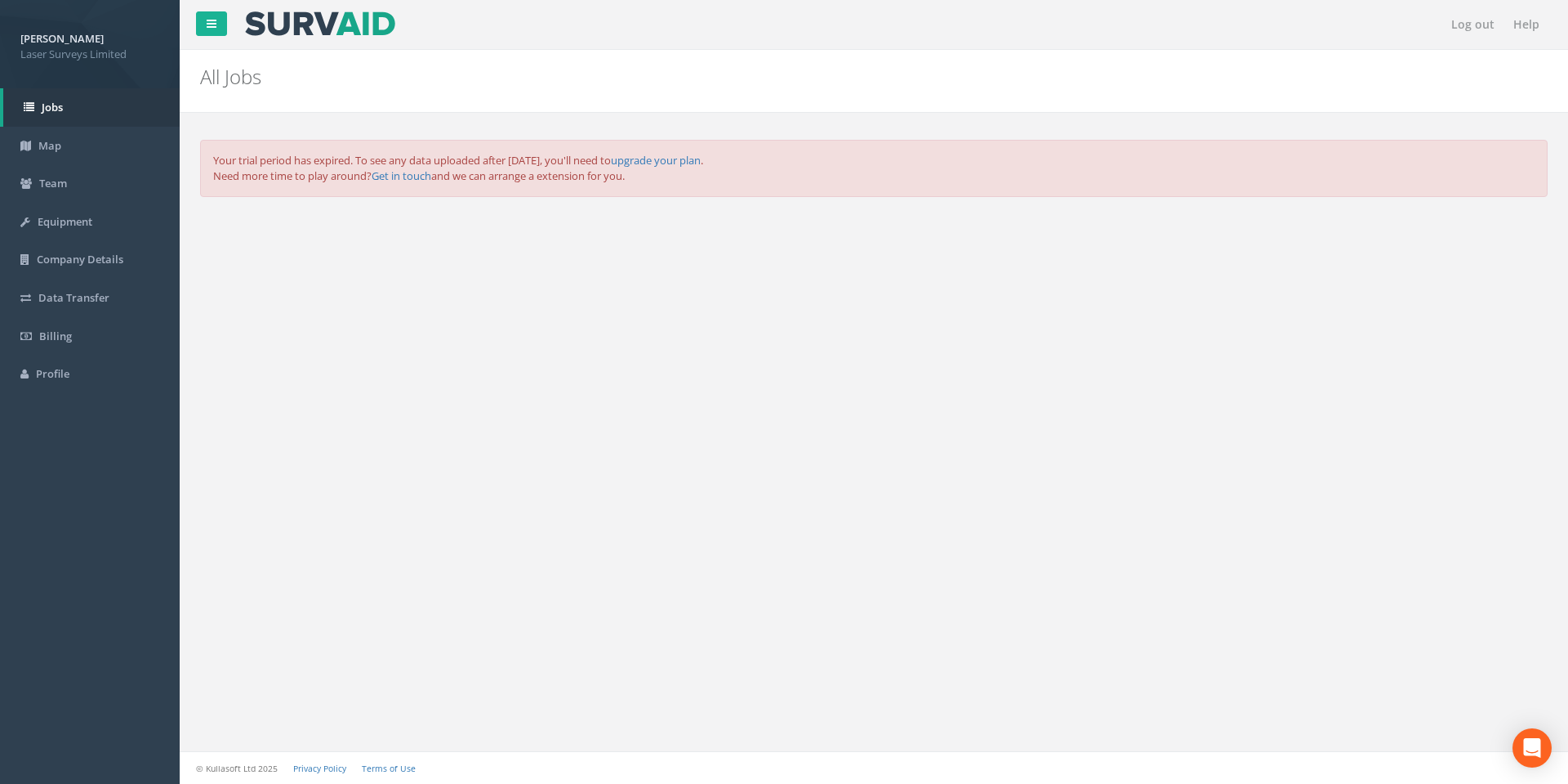
click at [104, 46] on span "Laser Surveys Limited" at bounding box center [89, 54] width 138 height 15
click at [56, 292] on span "Data Transfer" at bounding box center [74, 297] width 71 height 14
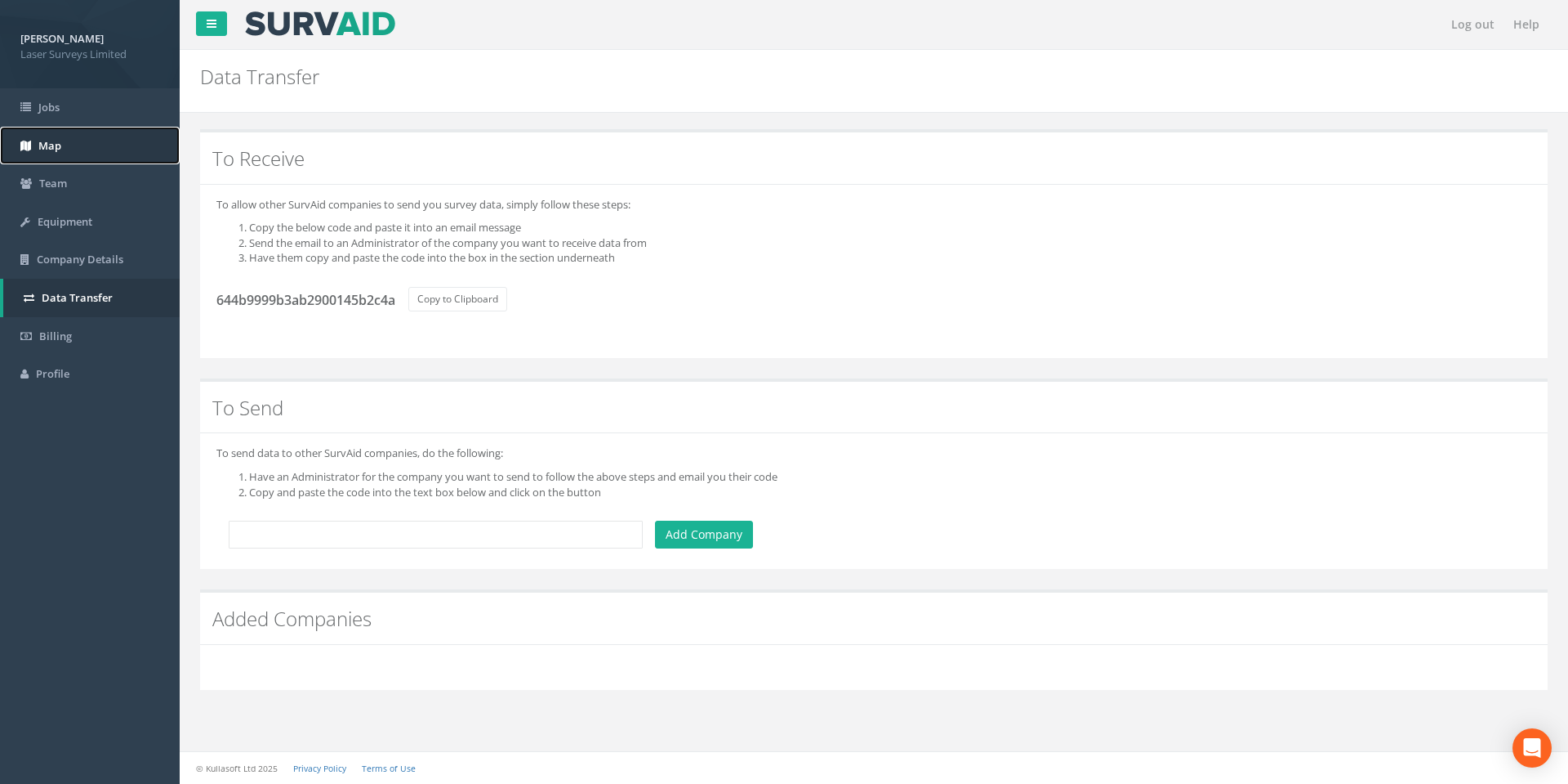
click at [58, 146] on span "Map" at bounding box center [50, 145] width 23 height 14
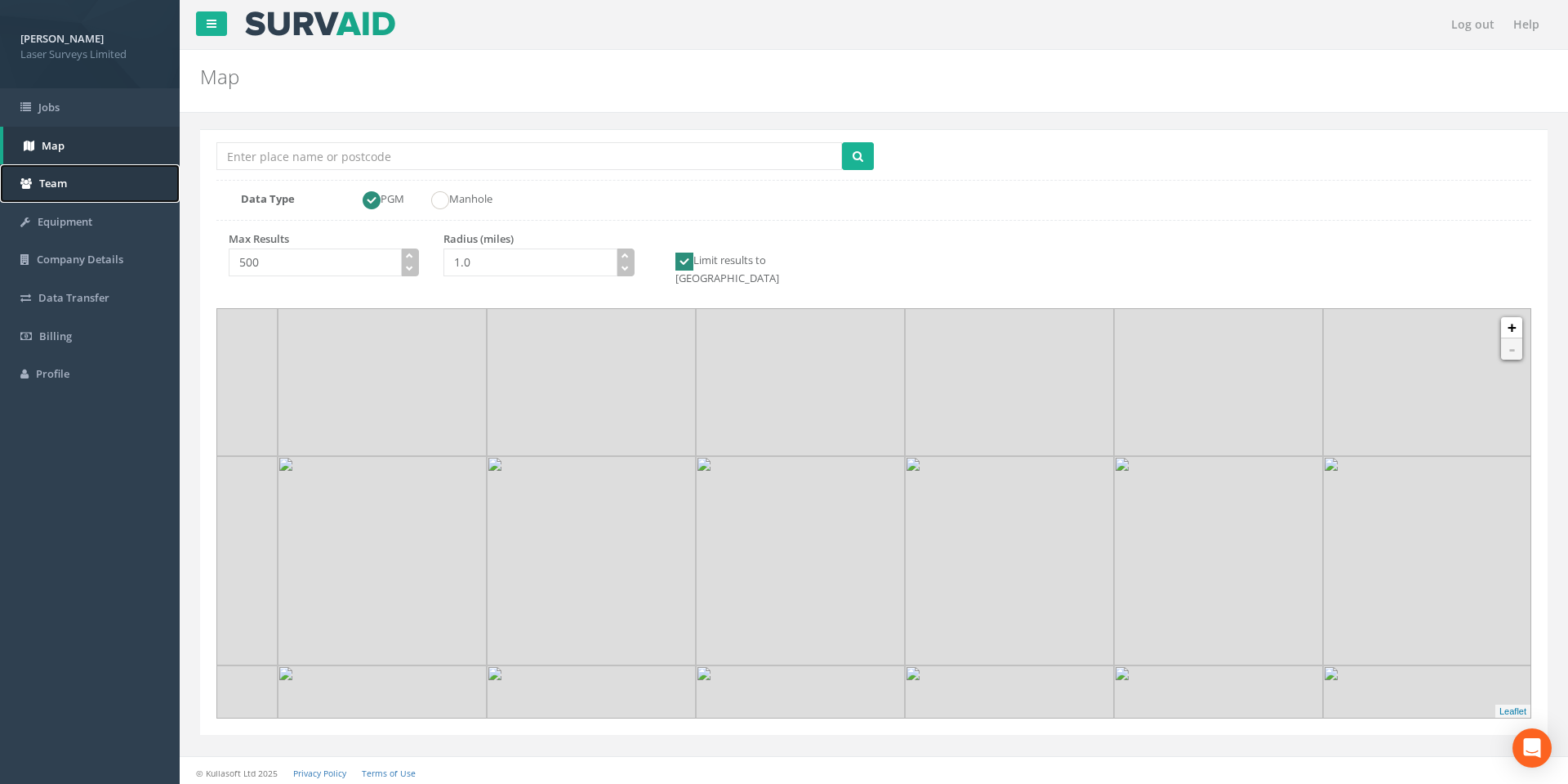
click at [58, 185] on span "Team" at bounding box center [53, 183] width 28 height 14
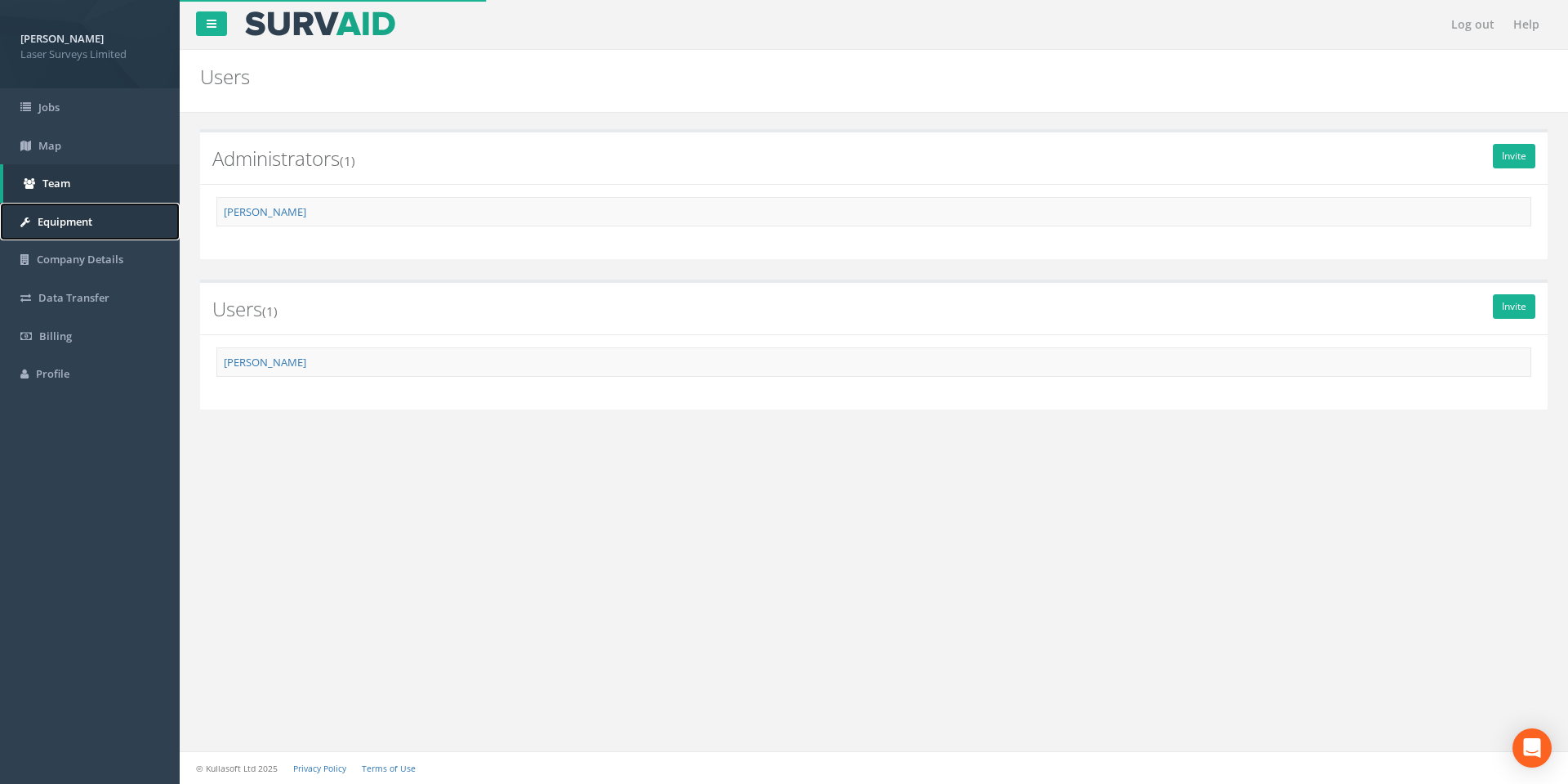
click at [55, 225] on span "Equipment" at bounding box center [64, 221] width 55 height 14
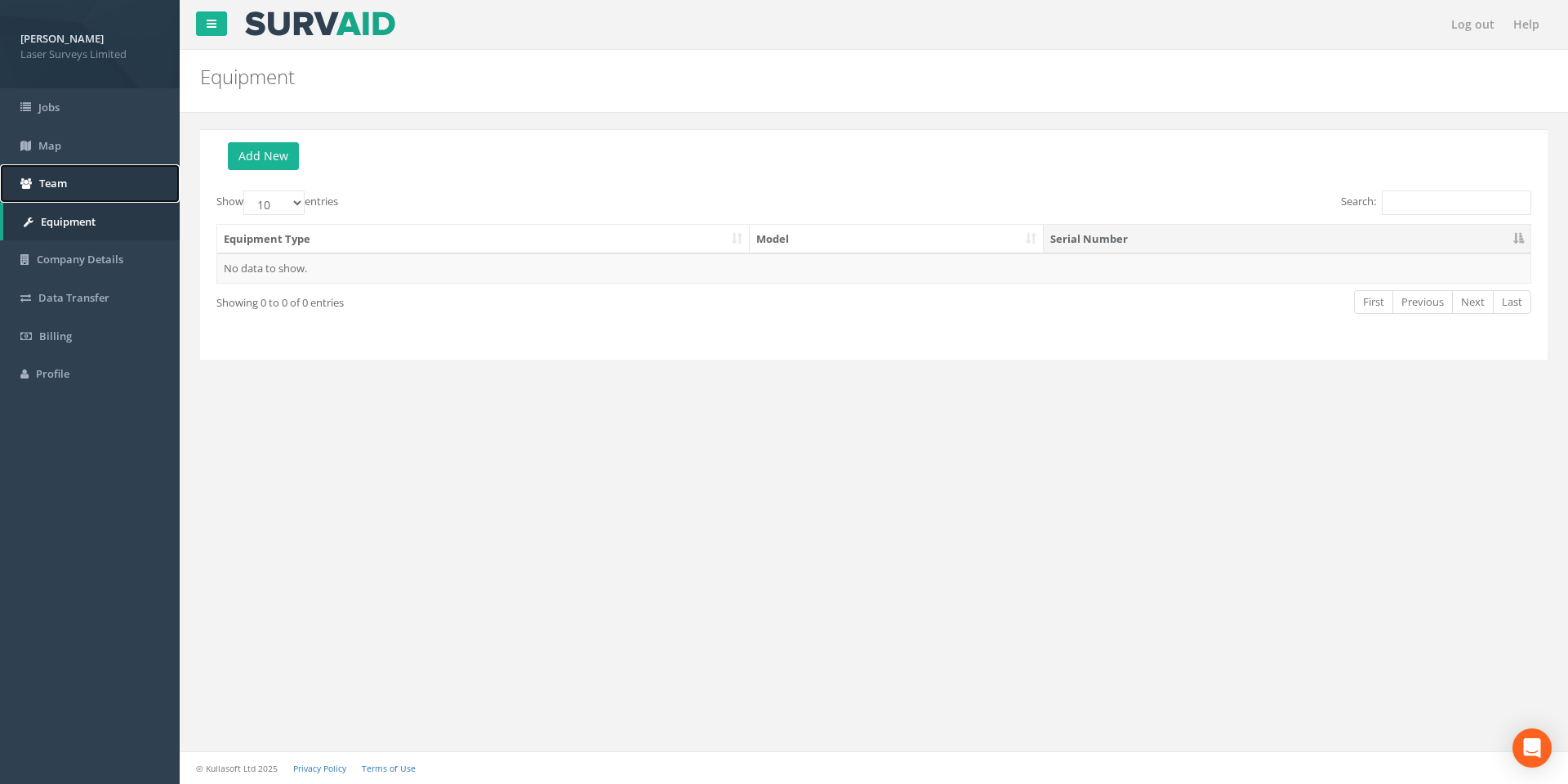
click at [58, 201] on link "Team" at bounding box center [89, 183] width 180 height 38
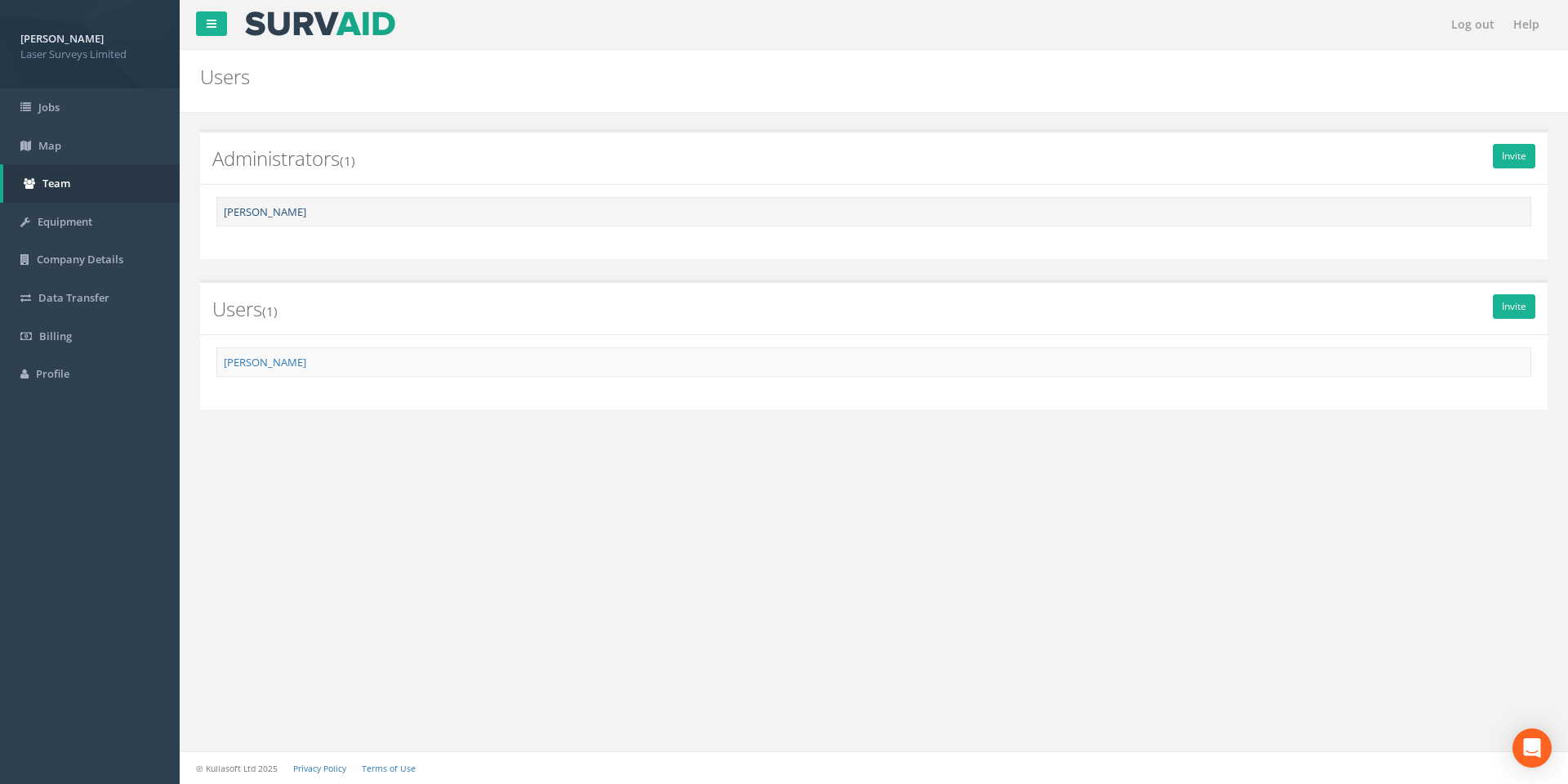
click at [254, 209] on link "[PERSON_NAME]" at bounding box center [264, 212] width 82 height 14
click at [251, 367] on link "[PERSON_NAME]" at bounding box center [264, 362] width 82 height 14
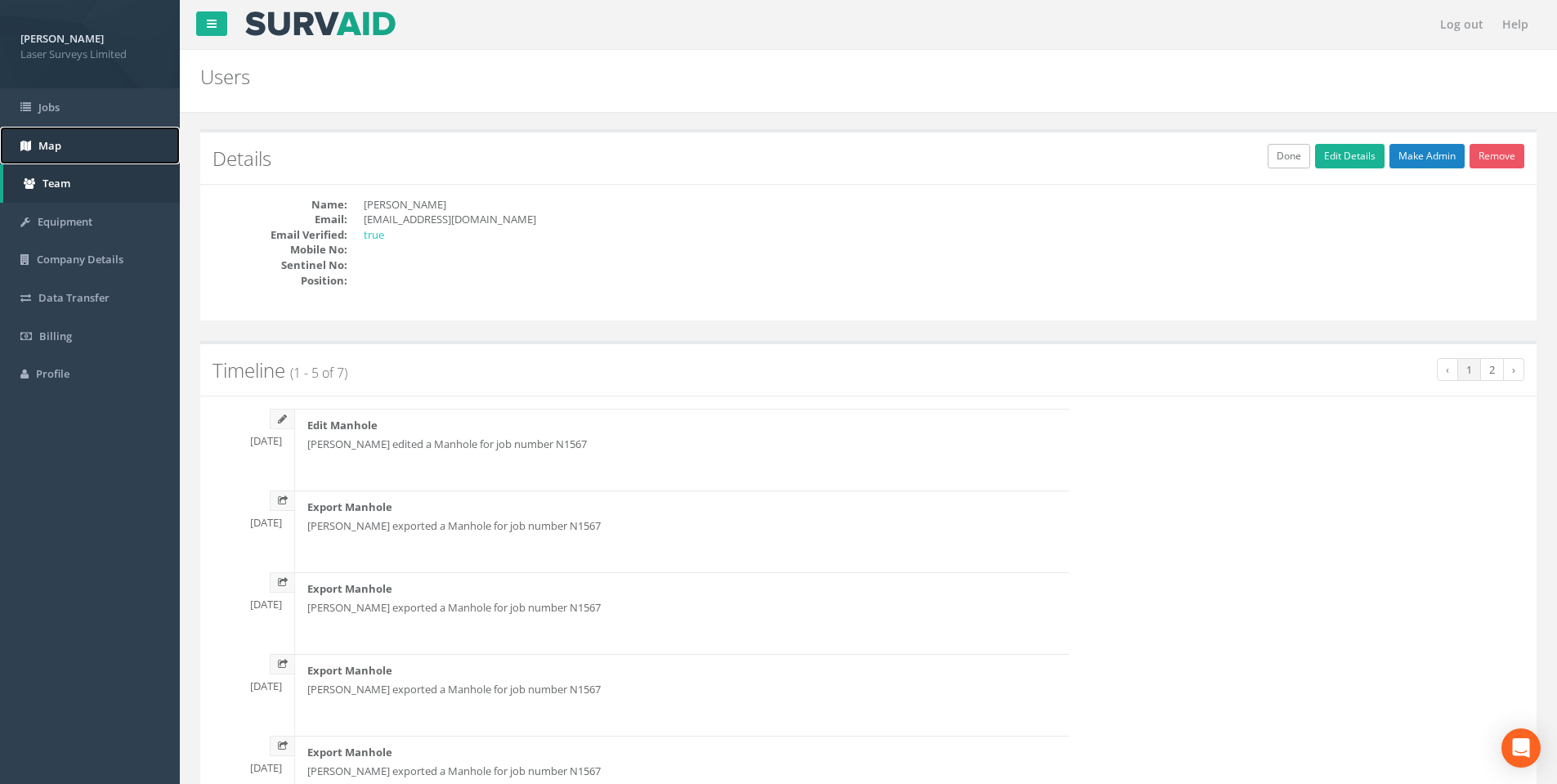
click at [57, 148] on span "Map" at bounding box center [50, 145] width 23 height 14
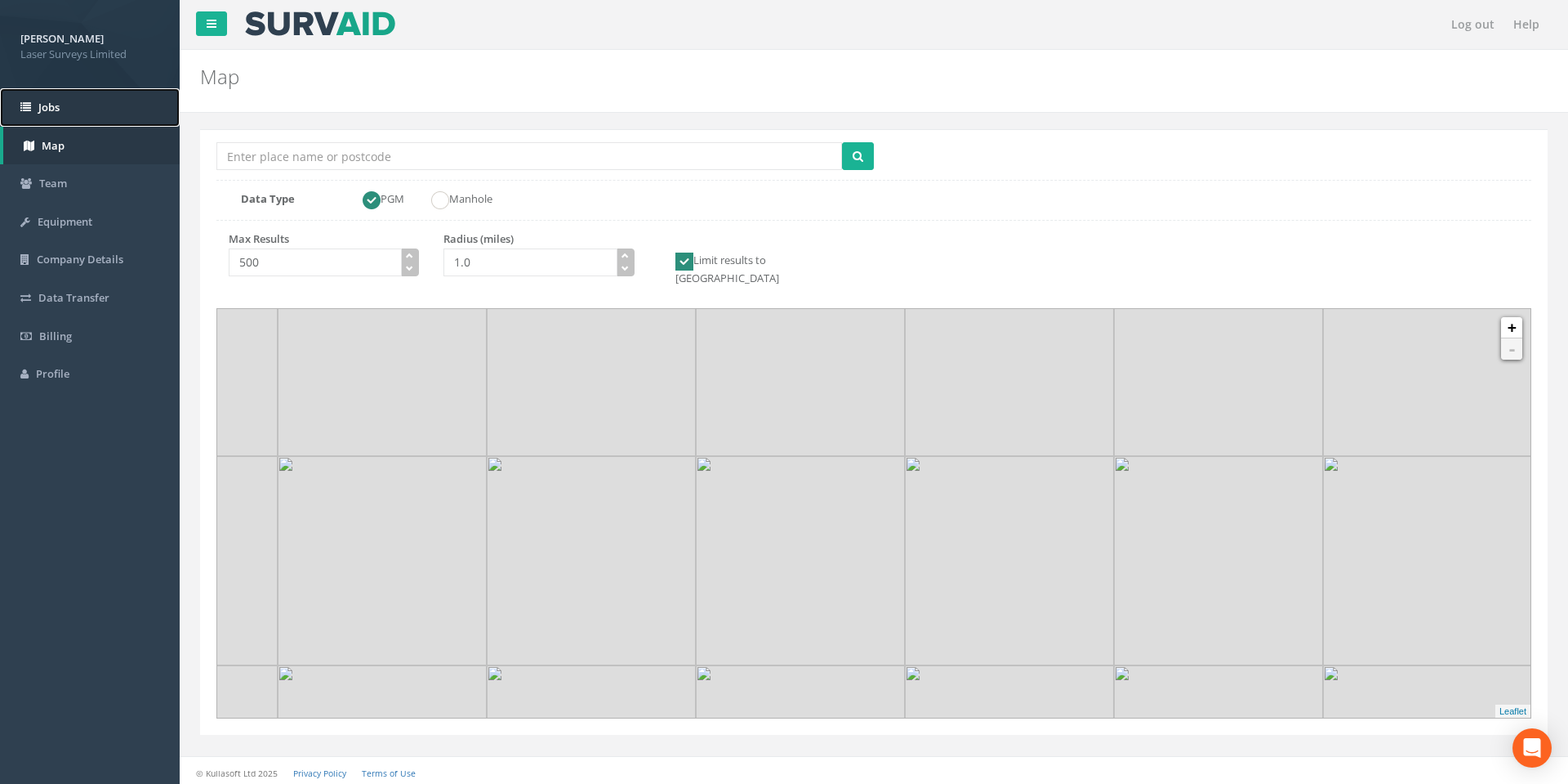
click at [57, 109] on span "Jobs" at bounding box center [49, 107] width 21 height 14
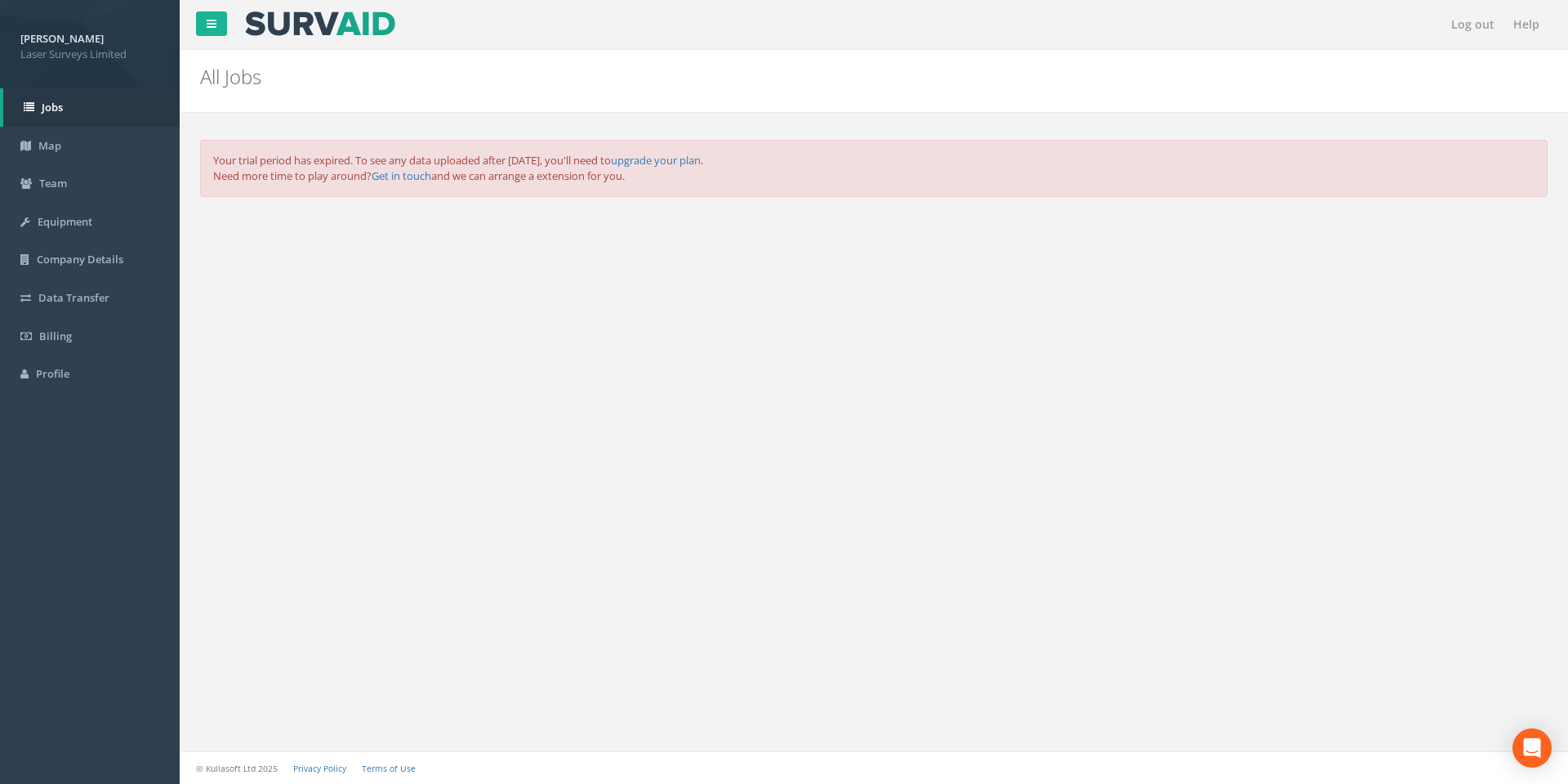
click at [508, 306] on div "Log out Help All Jobs PGMs for Job × There was an error fetching the Manhole da…" at bounding box center [874, 392] width 1388 height 784
click at [458, 326] on div "Log out Help All Jobs PGMs for Job × There was an error fetching the Manhole da…" at bounding box center [874, 392] width 1388 height 784
click at [67, 61] on span "Laser Surveys Limited" at bounding box center [89, 54] width 138 height 15
click at [65, 50] on span "Laser Surveys Limited" at bounding box center [89, 54] width 138 height 15
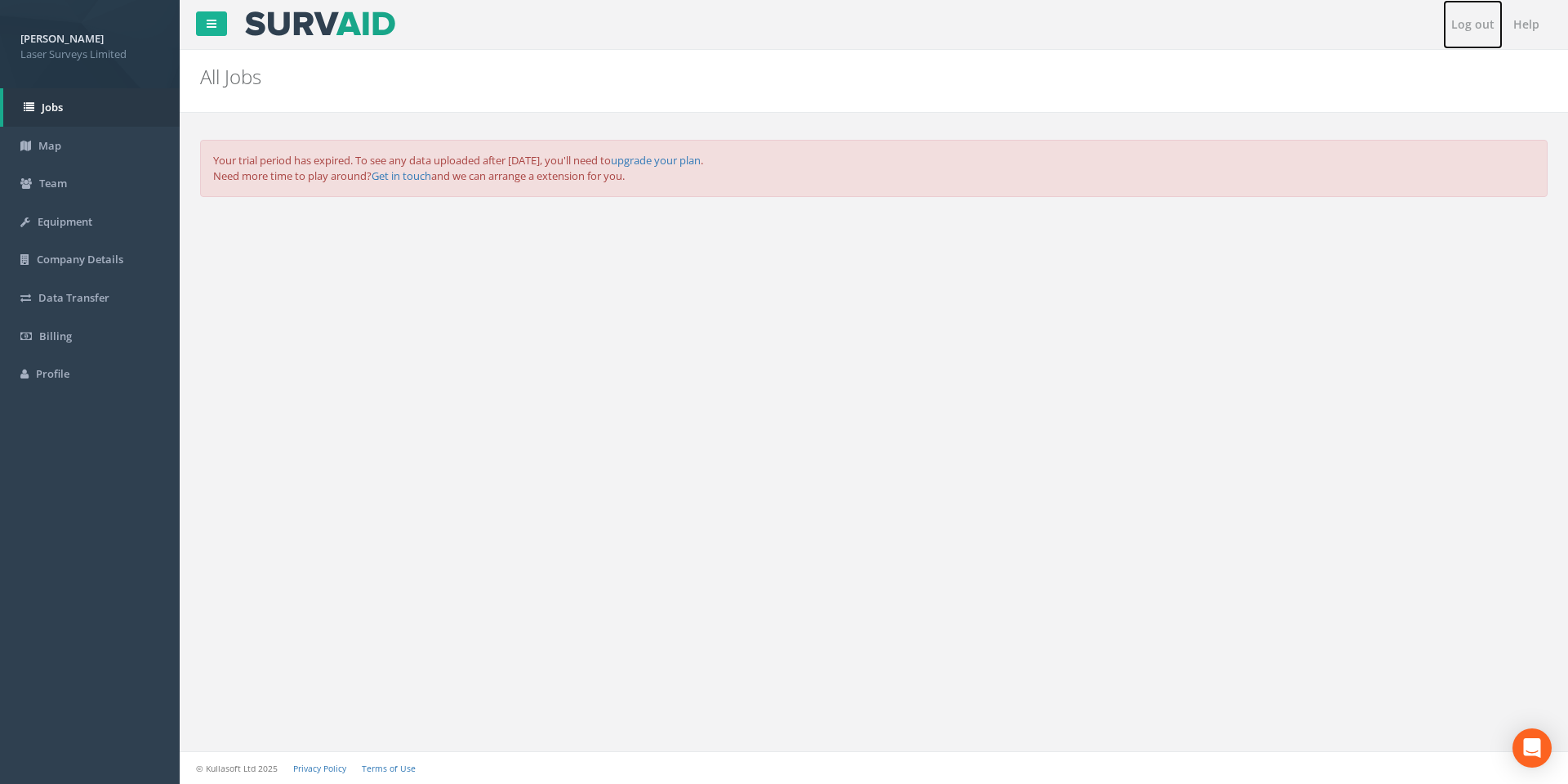
click at [1467, 29] on link "Log out" at bounding box center [1472, 24] width 60 height 49
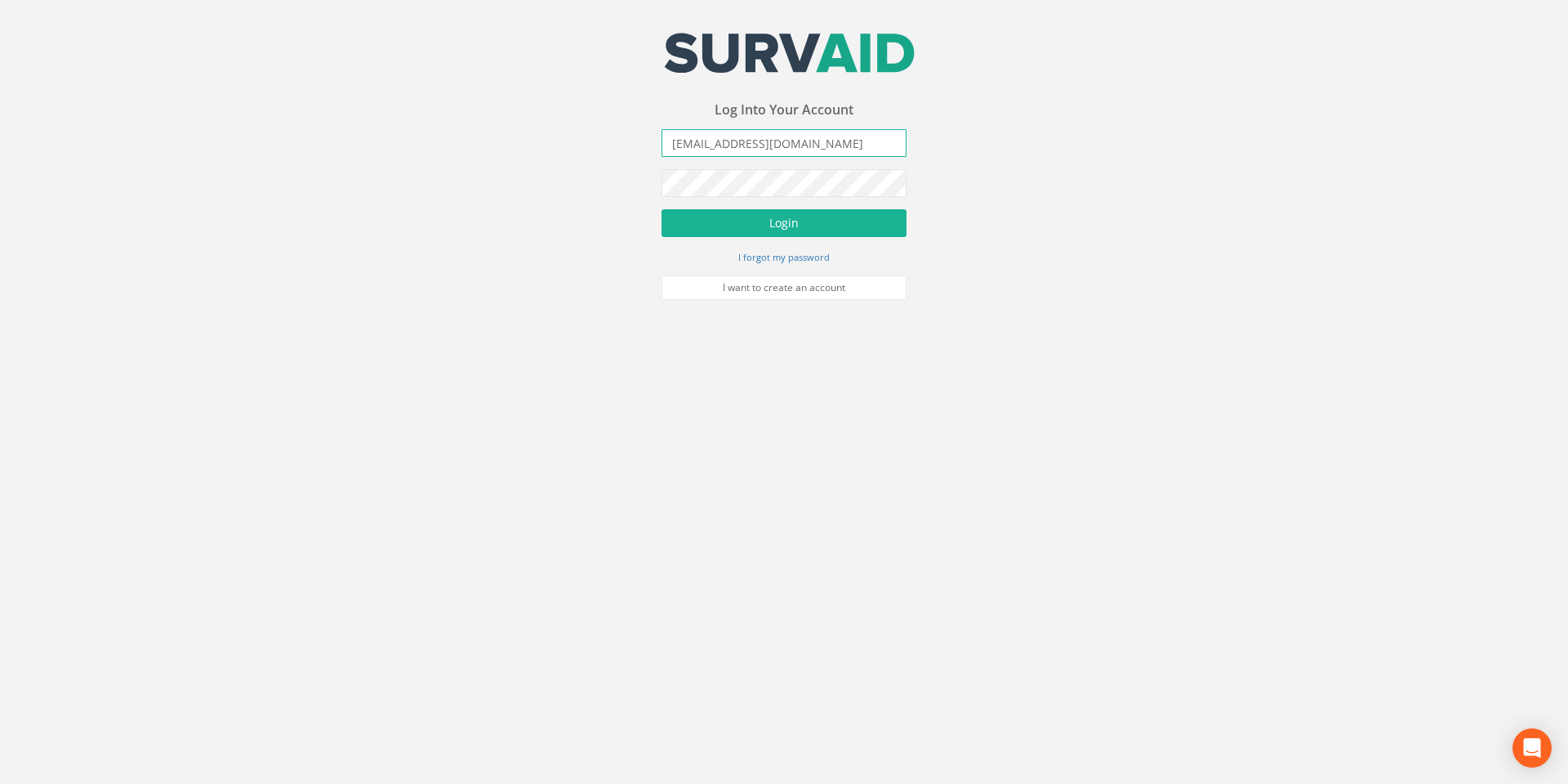
click at [835, 142] on input "[EMAIL_ADDRESS][DOMAIN_NAME]" at bounding box center [784, 142] width 245 height 28
drag, startPoint x: 846, startPoint y: 142, endPoint x: 564, endPoint y: 132, distance: 282.2
click at [564, 132] on div "Your email address was sucessfully verified - please login below to continue Yo…" at bounding box center [784, 149] width 1568 height 299
type input "[PERSON_NAME][EMAIL_ADDRESS][PERSON_NAME][DOMAIN_NAME]"
click at [773, 252] on small "I forgot my password" at bounding box center [784, 257] width 91 height 13
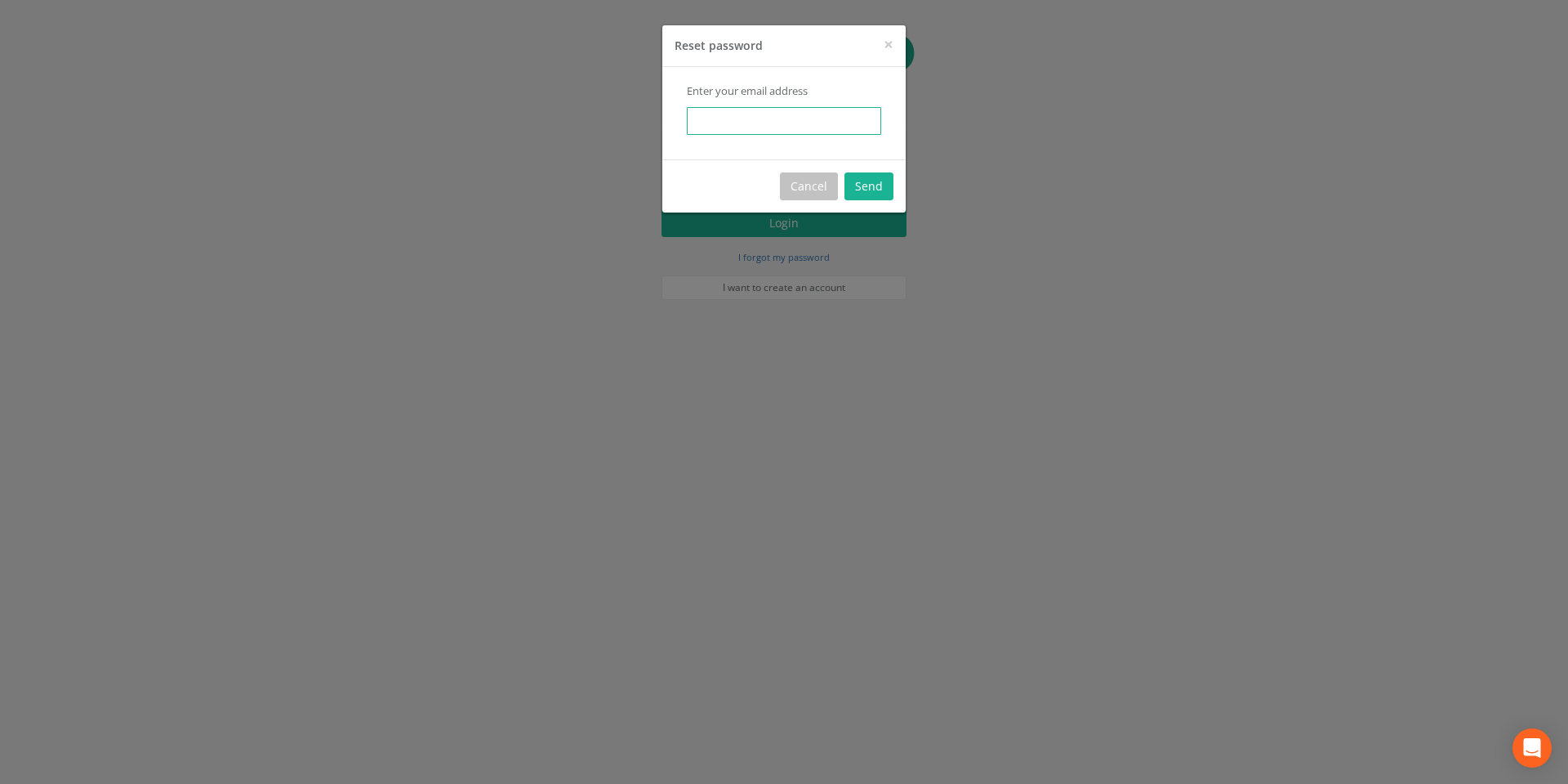
click at [741, 122] on input "email" at bounding box center [784, 121] width 195 height 28
type input "[PERSON_NAME][EMAIL_ADDRESS][PERSON_NAME][DOMAIN_NAME]"
click at [869, 180] on button "Send" at bounding box center [868, 186] width 49 height 28
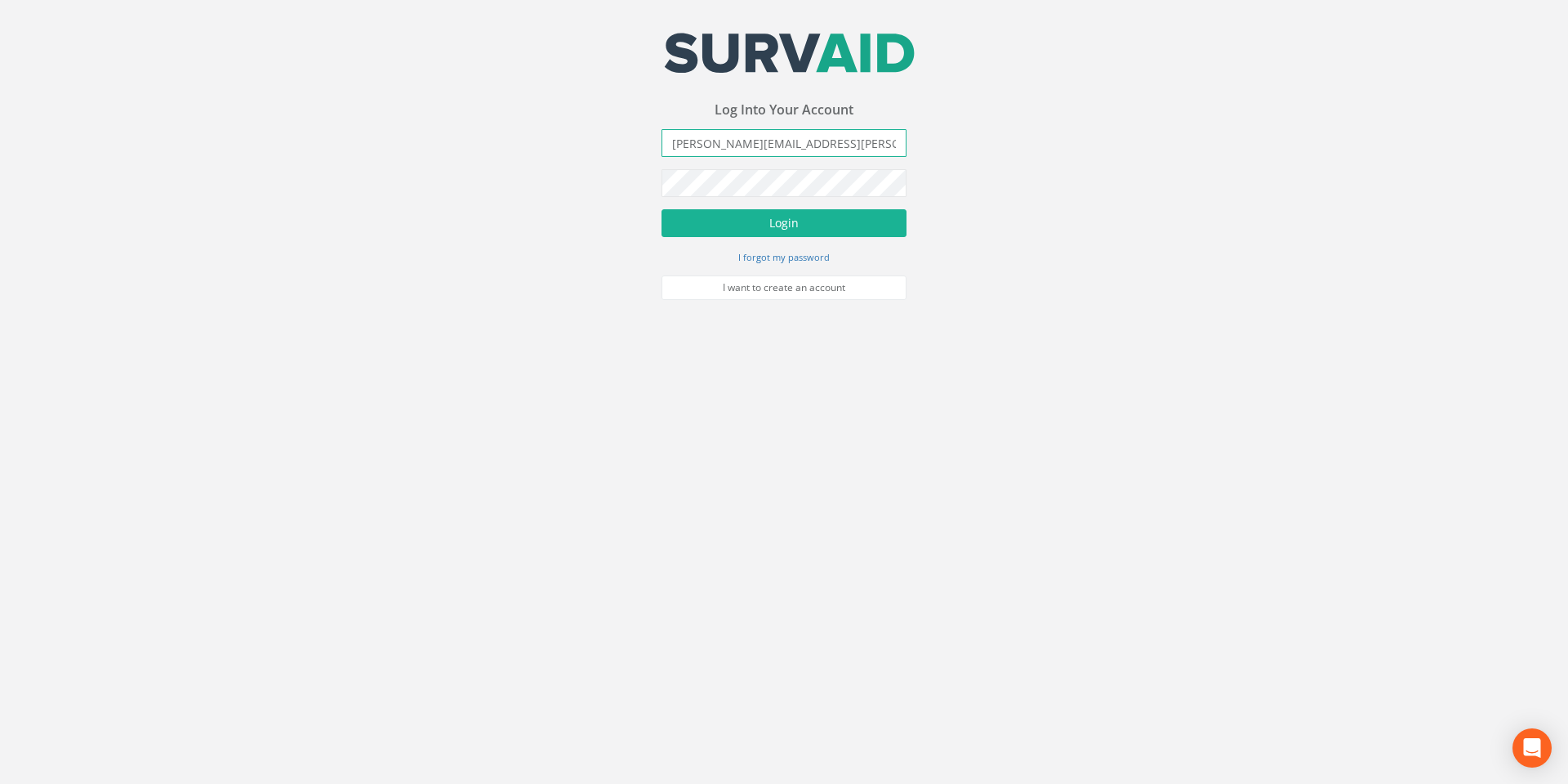
drag, startPoint x: 851, startPoint y: 148, endPoint x: 449, endPoint y: 146, distance: 402.0
click at [449, 146] on div "Your email address was sucessfully verified - please login below to continue Yo…" at bounding box center [784, 149] width 1568 height 299
type input "[EMAIL_ADDRESS][DOMAIN_NAME]"
click at [785, 224] on button "Login" at bounding box center [784, 223] width 245 height 28
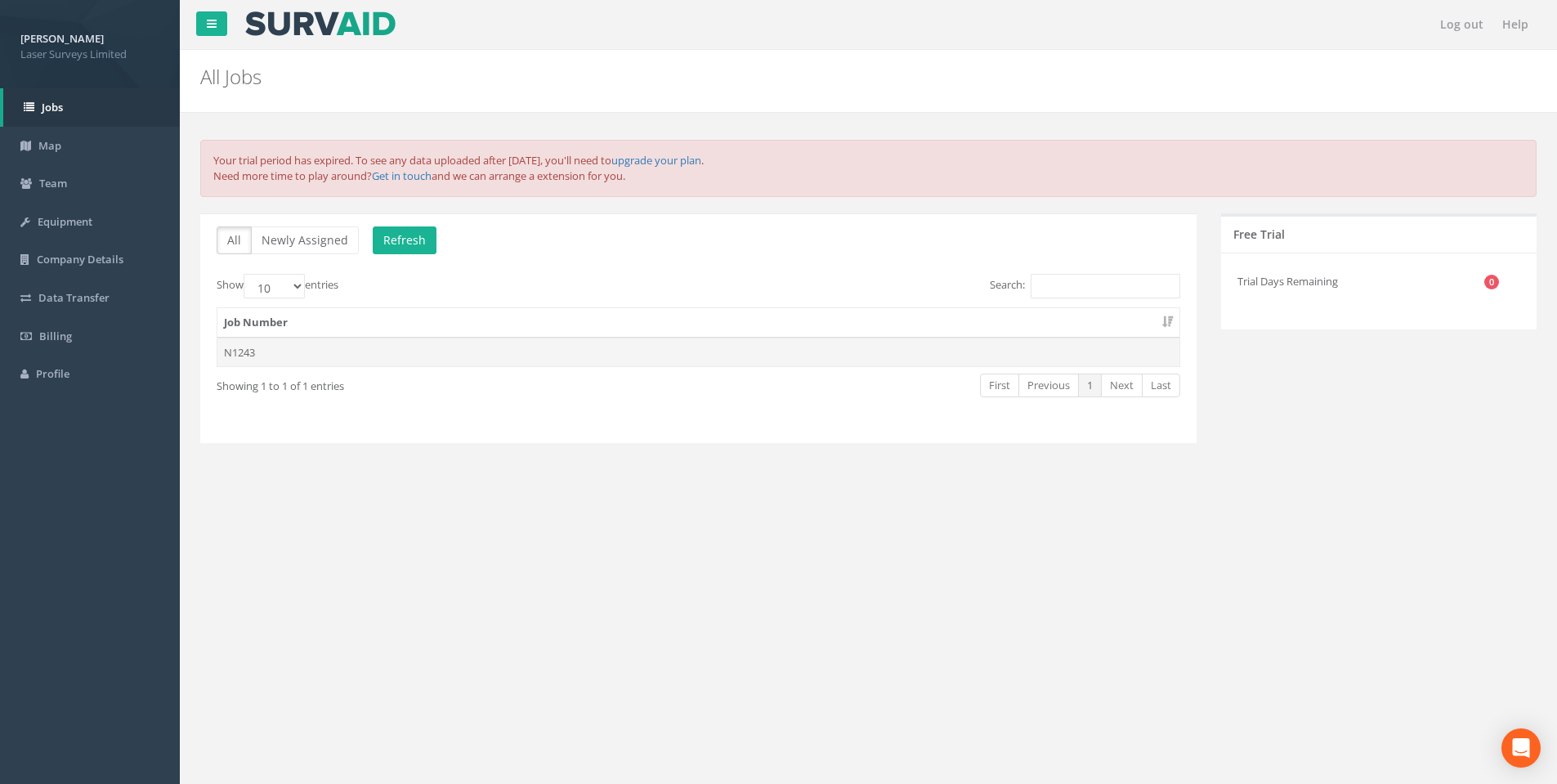
click at [235, 354] on td "N1243" at bounding box center [698, 352] width 962 height 30
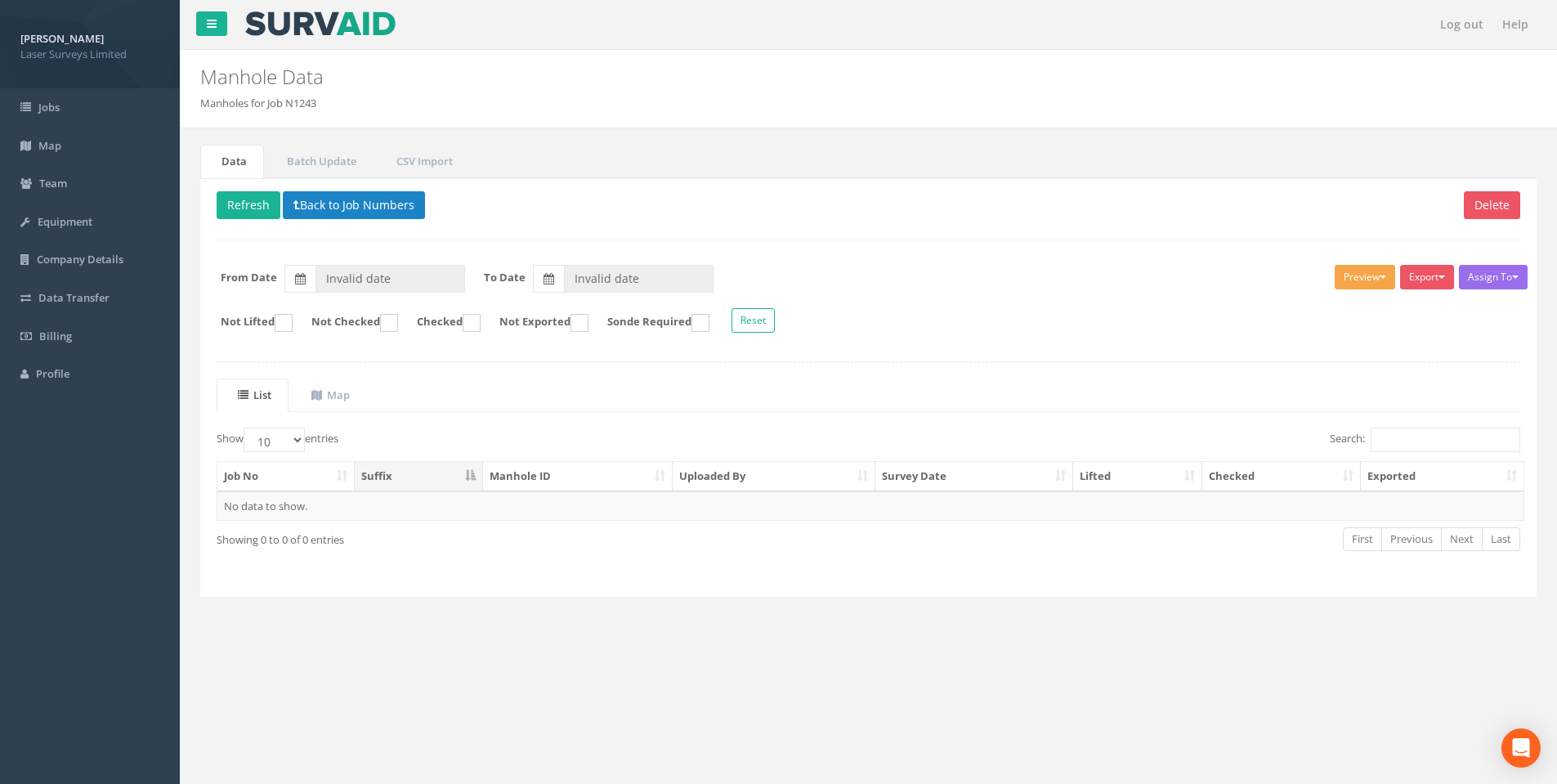
click at [1375, 280] on button "Preview" at bounding box center [1366, 276] width 61 height 24
click at [1010, 291] on form "From Date Invalid date To Date Invalid date" at bounding box center [868, 278] width 1328 height 28
click at [337, 164] on link "Batch Update" at bounding box center [319, 161] width 108 height 33
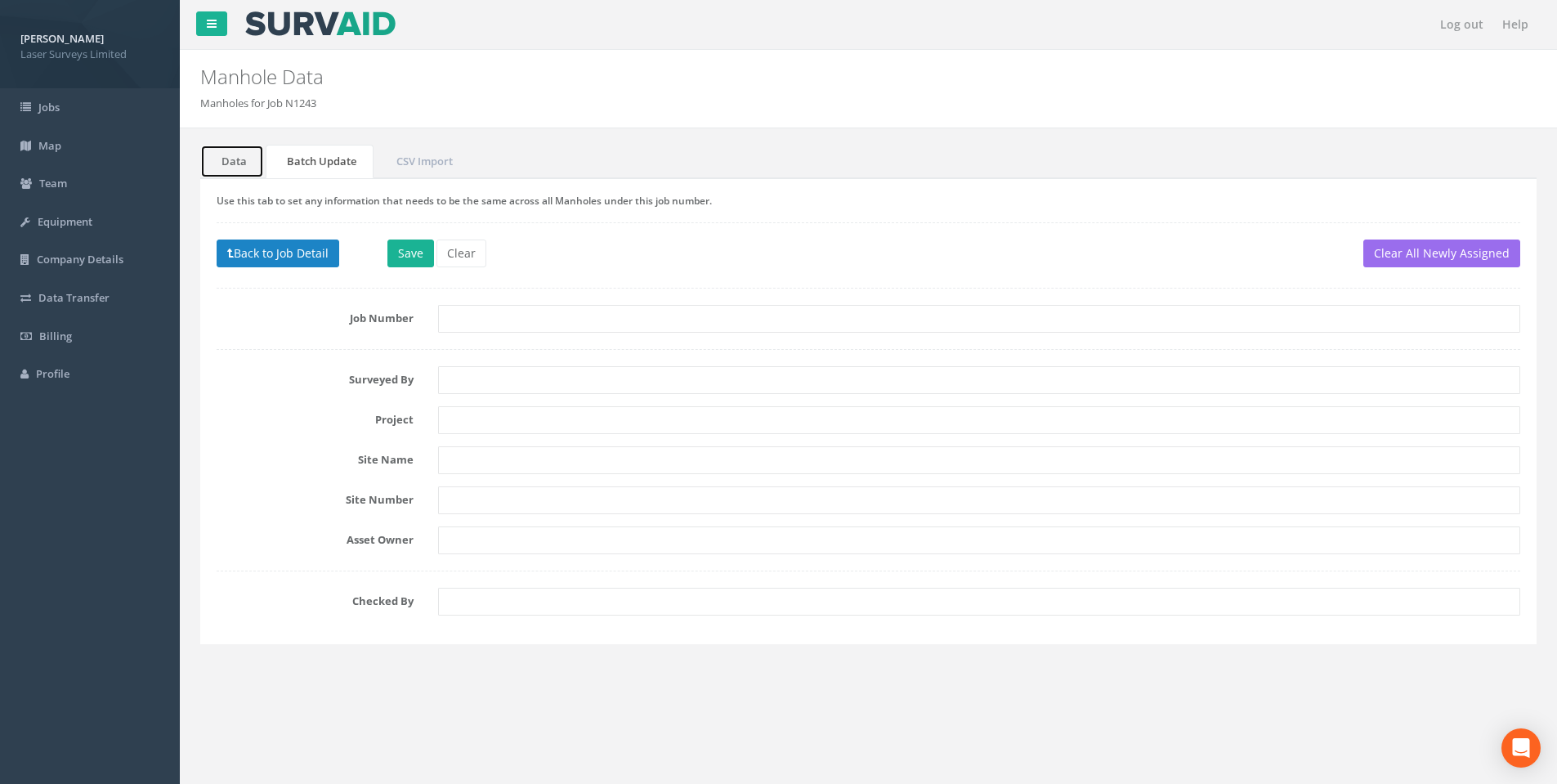
click at [220, 165] on link "Data" at bounding box center [232, 161] width 63 height 33
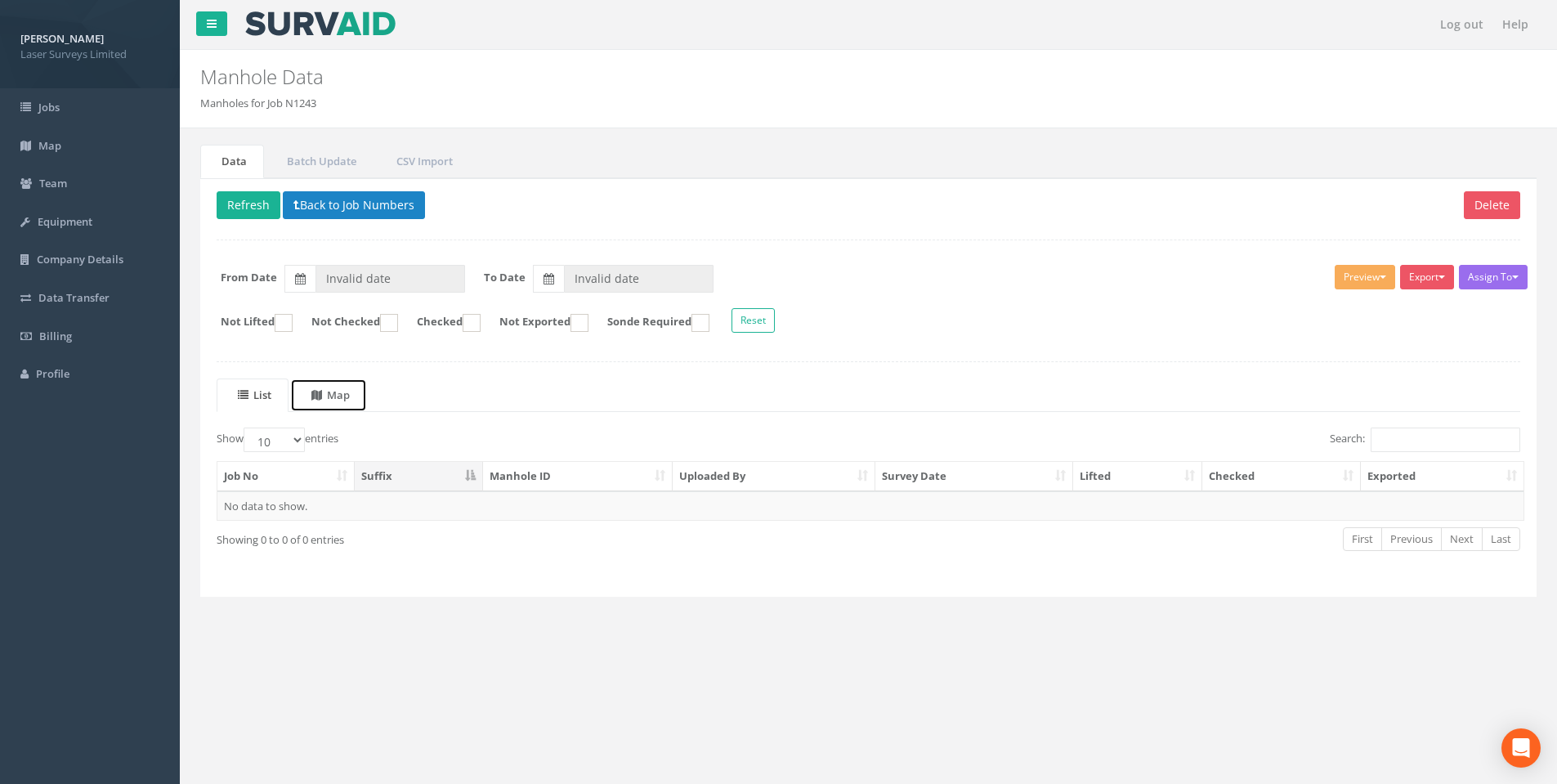
click at [318, 396] on icon at bounding box center [317, 395] width 11 height 11
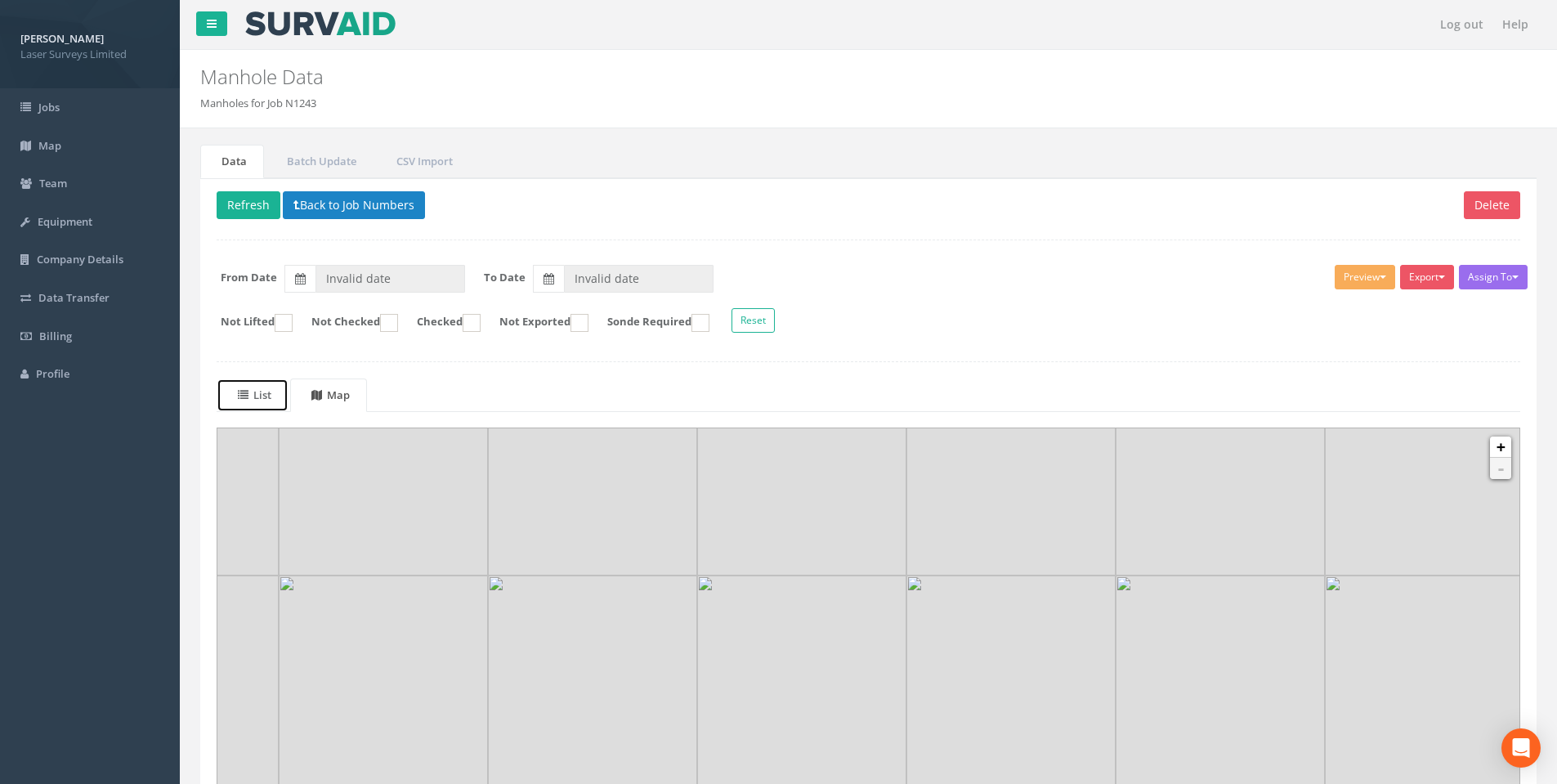
click at [254, 387] on uib-tab-heading "List" at bounding box center [254, 394] width 33 height 14
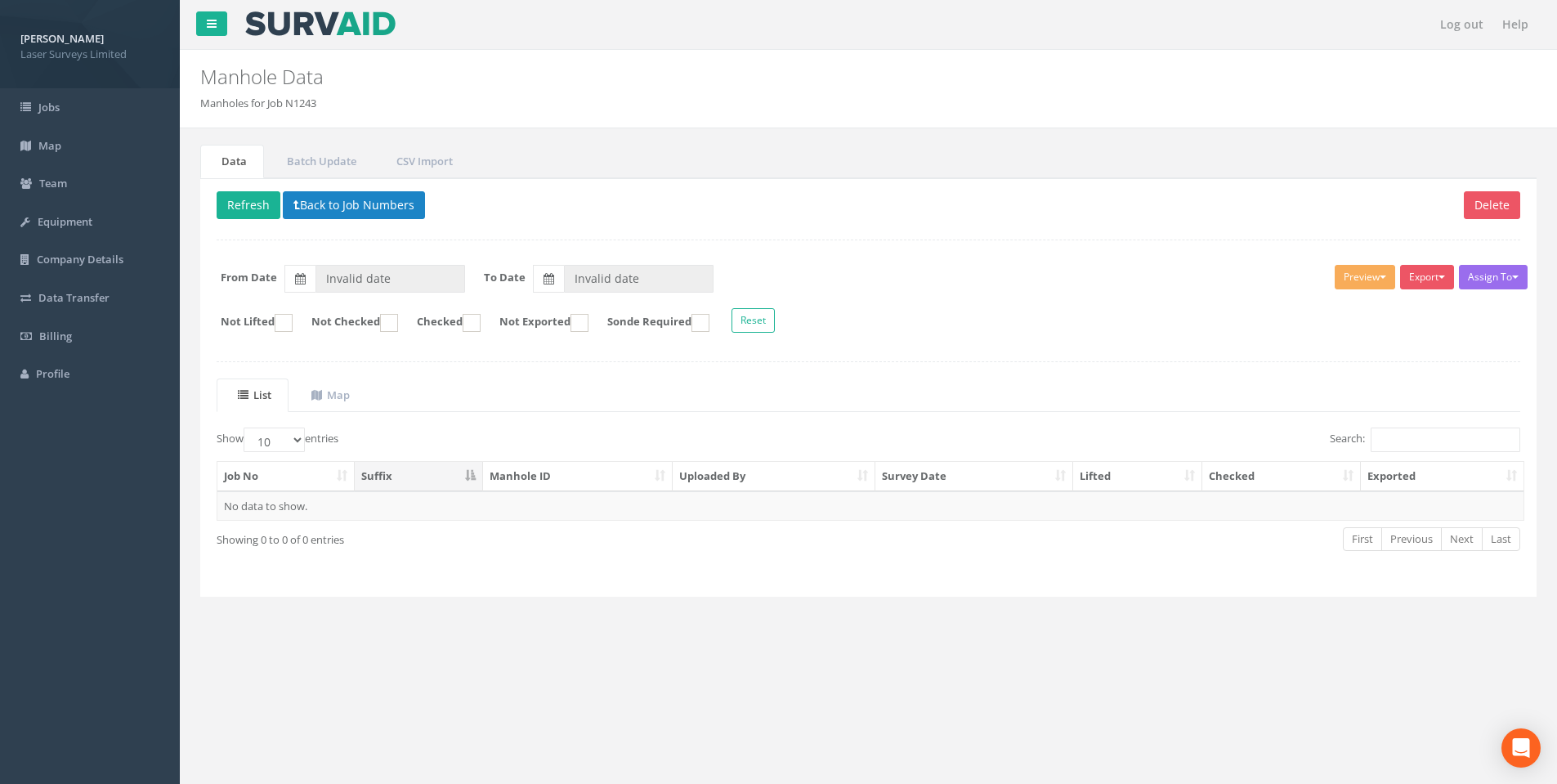
click at [323, 97] on ol "Manholes for Job N1243" at bounding box center [755, 103] width 1110 height 15
click at [1316, 108] on div "Manhole Data Manholes for Job N1243" at bounding box center [755, 80] width 1135 height 62
click at [1248, 85] on h2 "Manhole Data" at bounding box center [755, 77] width 1110 height 21
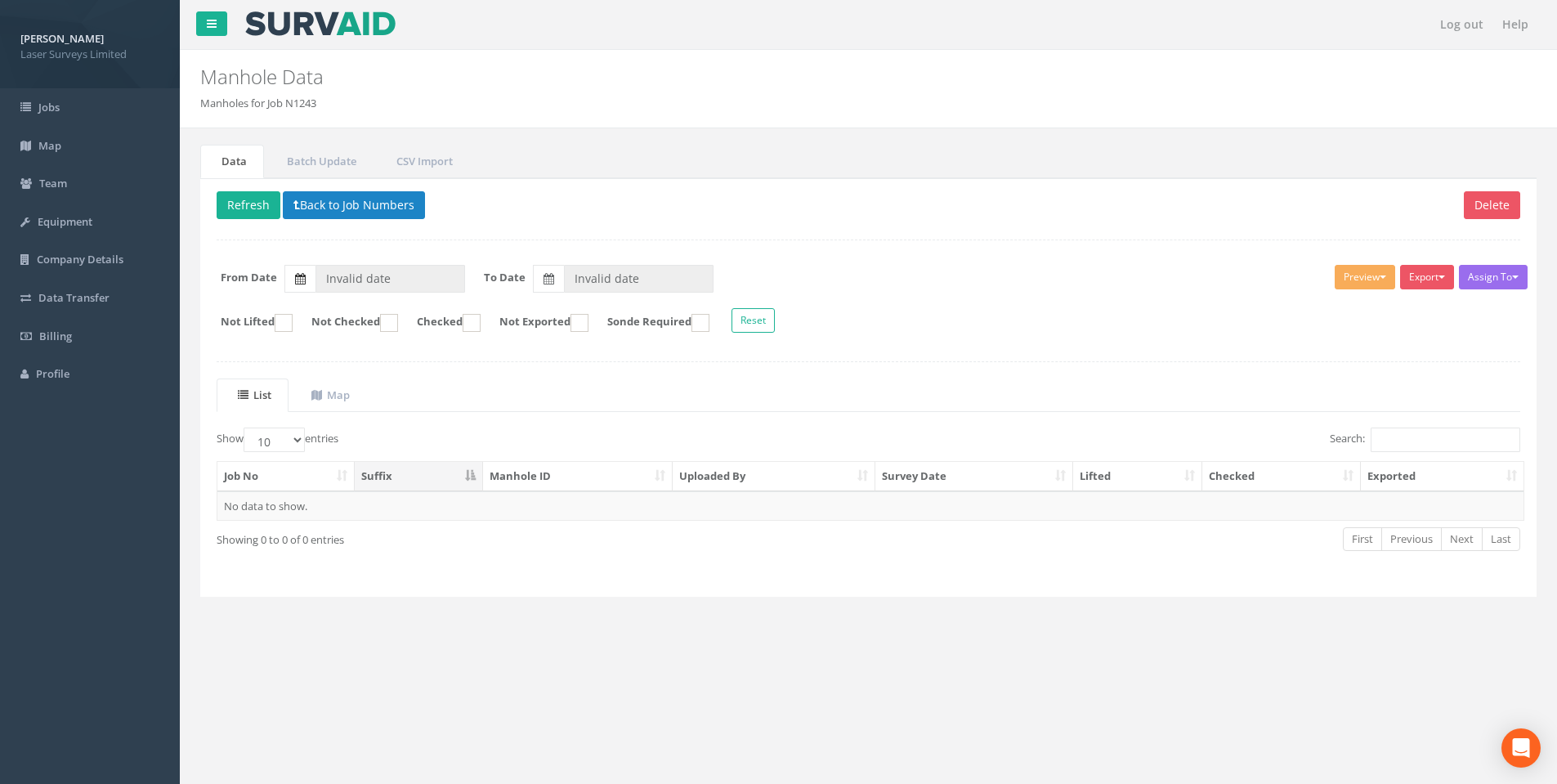
click at [309, 281] on label at bounding box center [300, 278] width 31 height 28
click at [316, 281] on input "Invalid date" at bounding box center [390, 278] width 149 height 28
click at [461, 371] on span "09" at bounding box center [458, 375] width 30 height 21
type input "[DATE]"
click at [563, 274] on label at bounding box center [548, 278] width 31 height 28
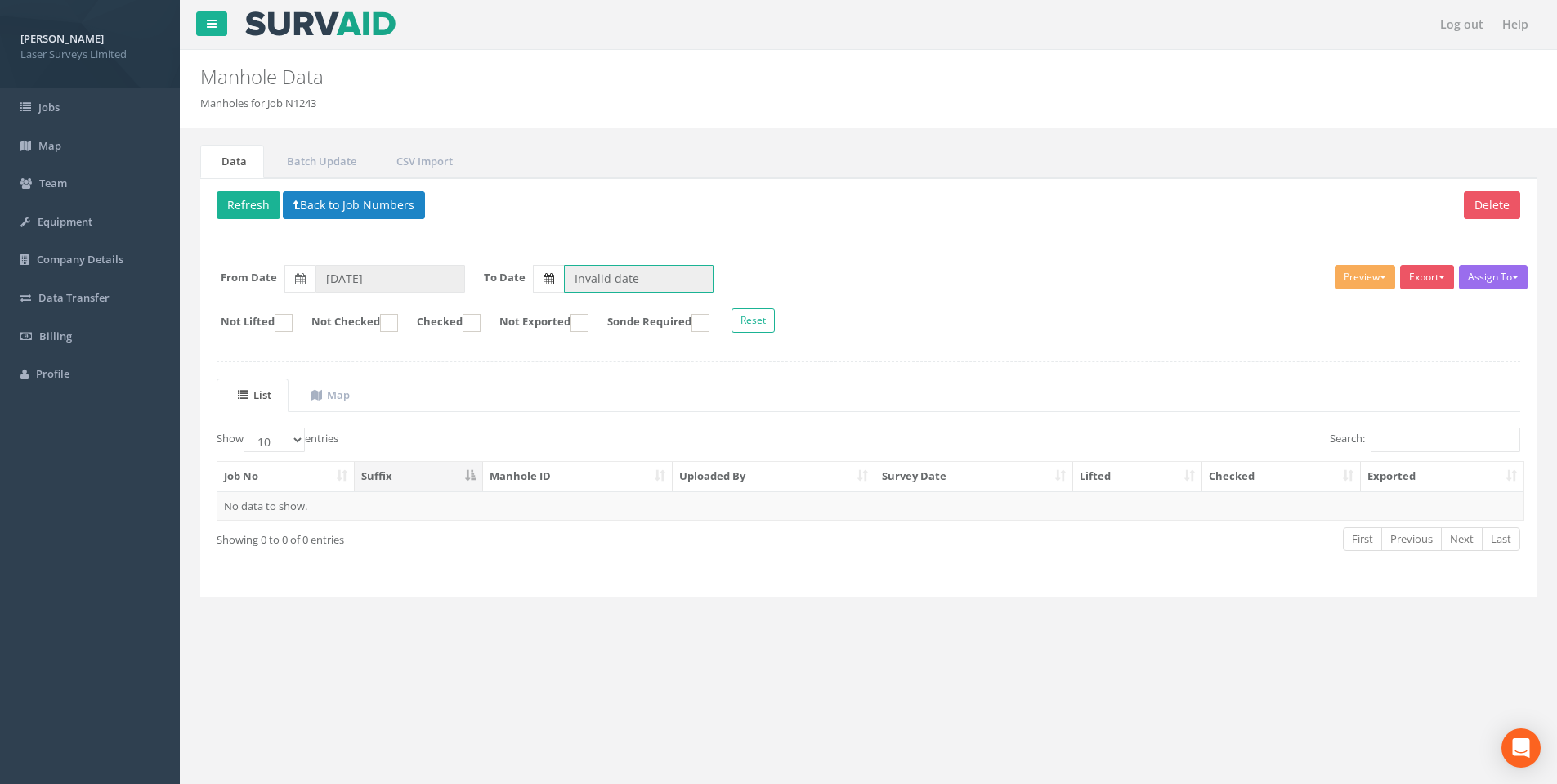
click at [564, 274] on input "Invalid date" at bounding box center [639, 278] width 149 height 28
click at [718, 368] on span "09" at bounding box center [707, 375] width 30 height 21
type input "[DATE]"
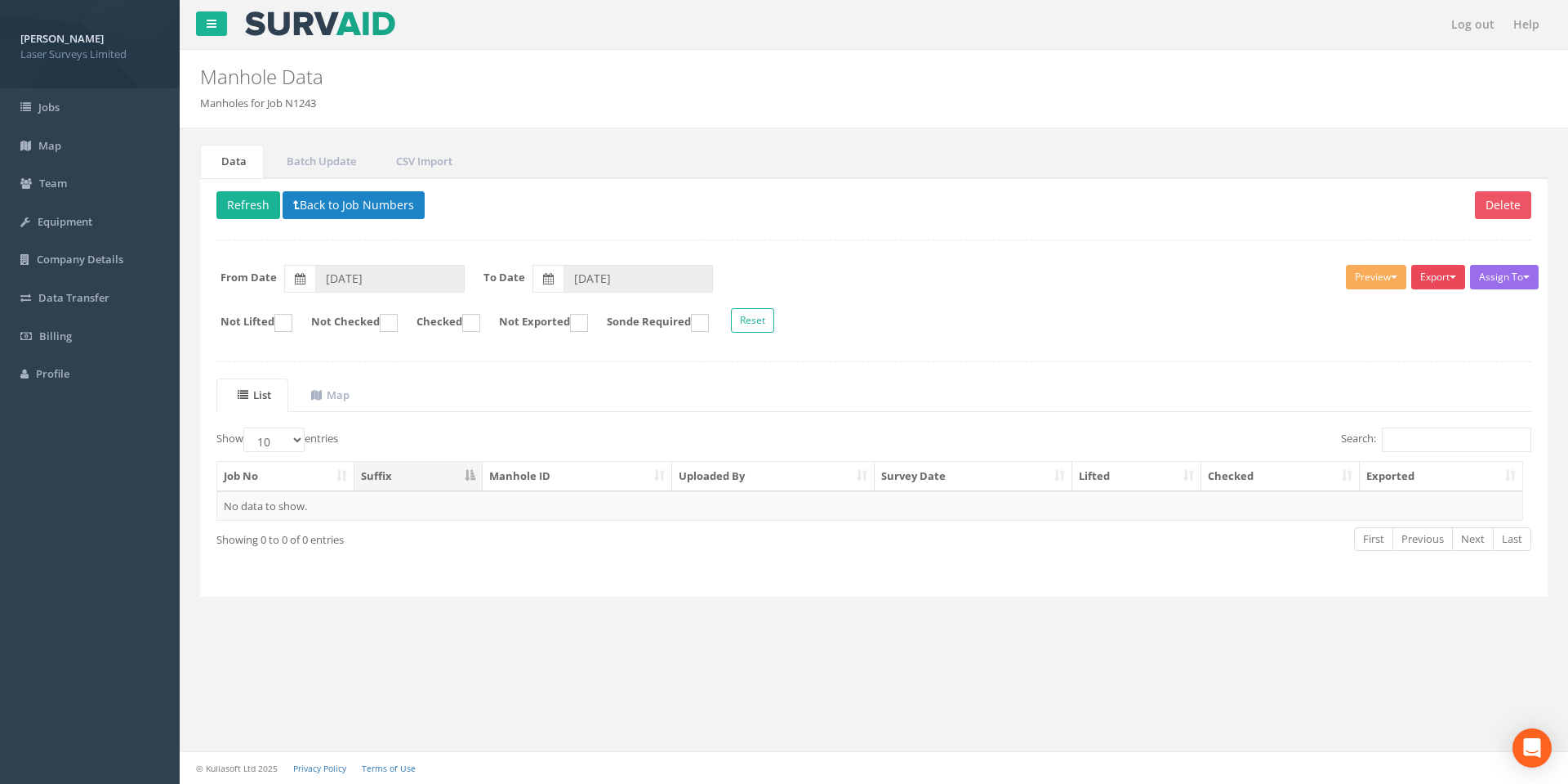
click at [1436, 272] on button "Export" at bounding box center [1438, 276] width 54 height 24
click at [1356, 274] on button "Preview" at bounding box center [1376, 276] width 61 height 24
click at [1332, 405] on link "SurvAid Manhole" at bounding box center [1346, 409] width 124 height 25
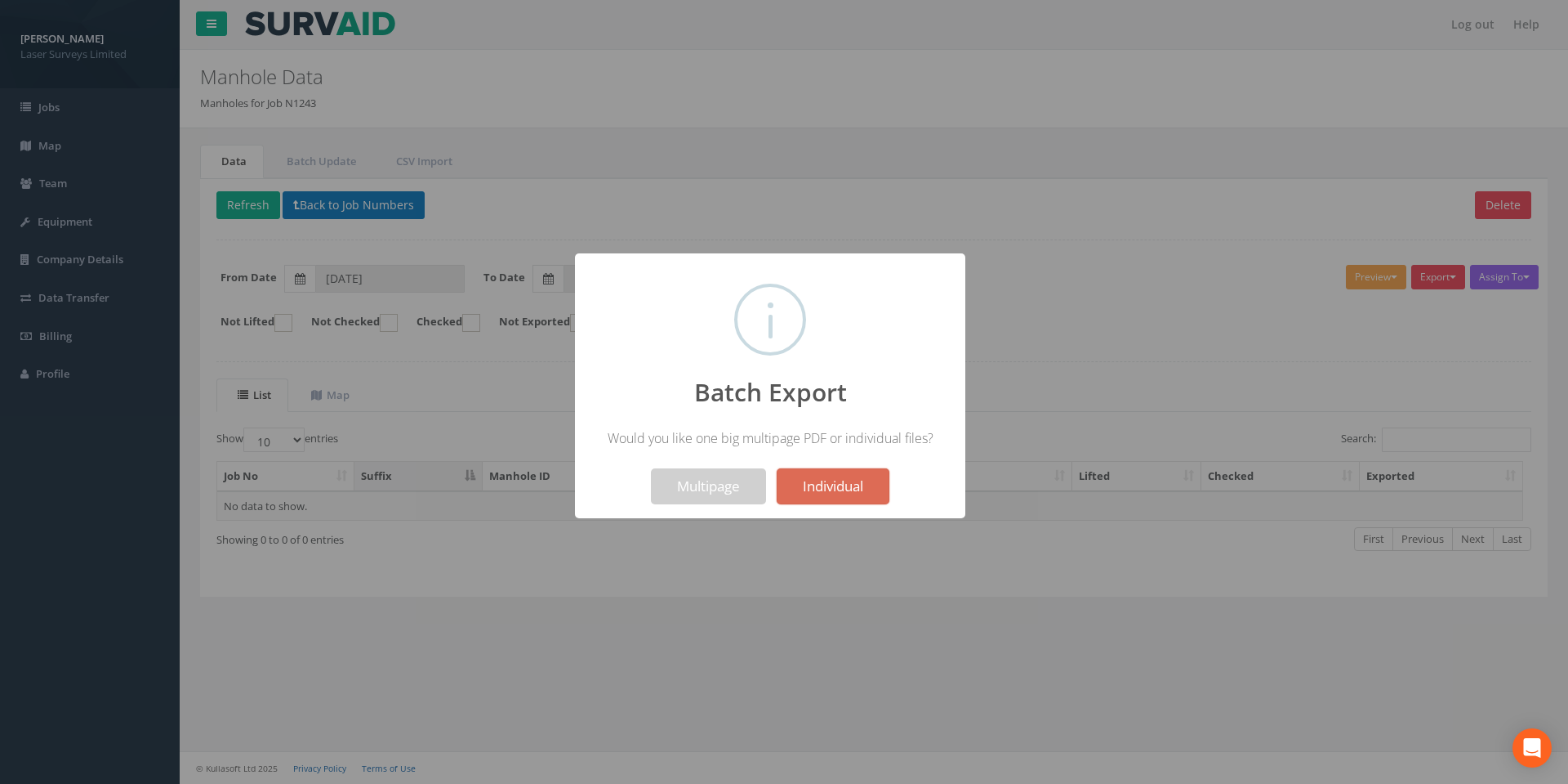
click at [966, 527] on div at bounding box center [784, 392] width 1568 height 784
click at [1142, 429] on div at bounding box center [784, 392] width 1568 height 784
click at [856, 490] on button "Individual" at bounding box center [833, 486] width 113 height 36
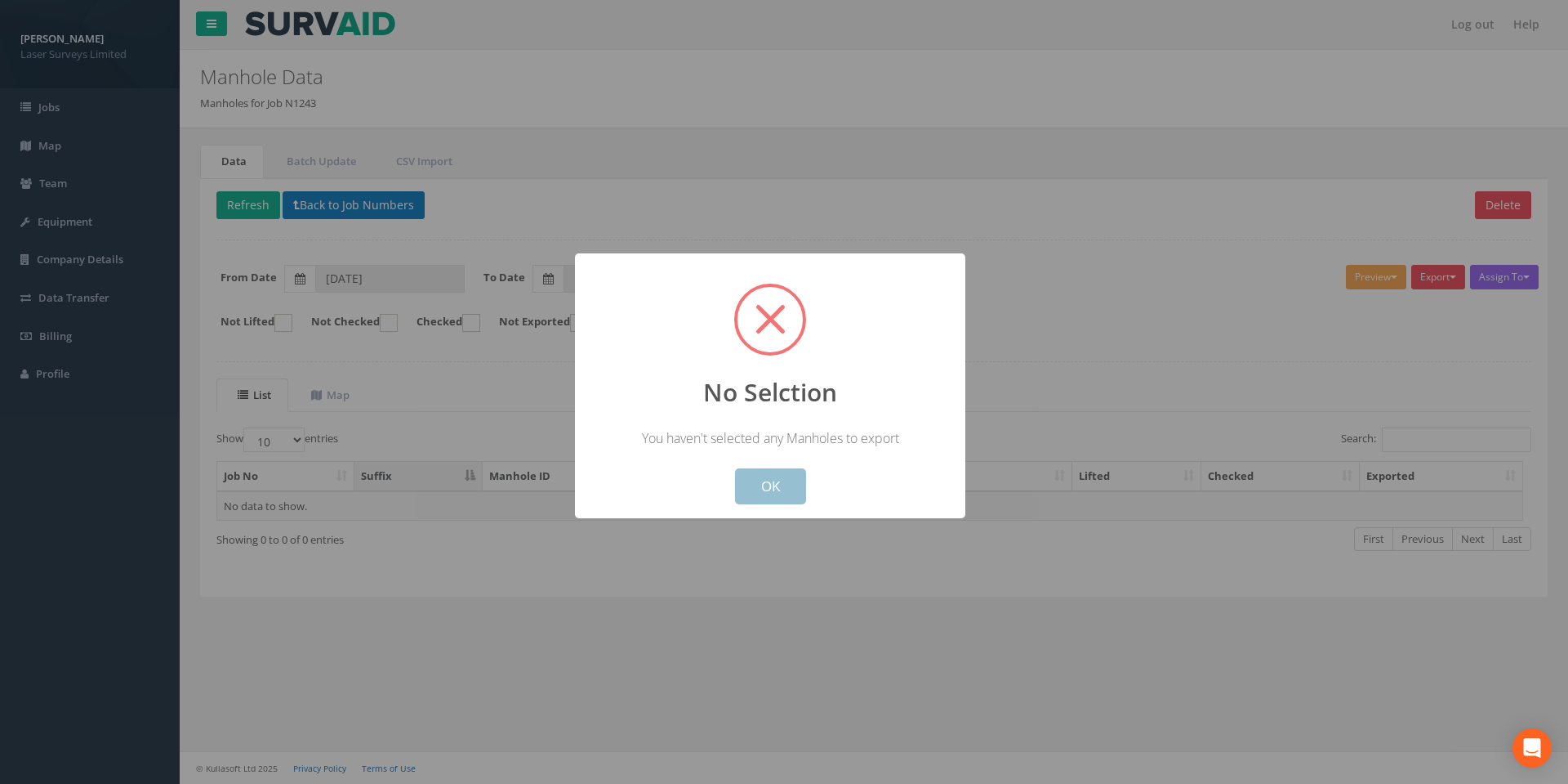
click at [776, 486] on button "OK" at bounding box center [771, 486] width 71 height 36
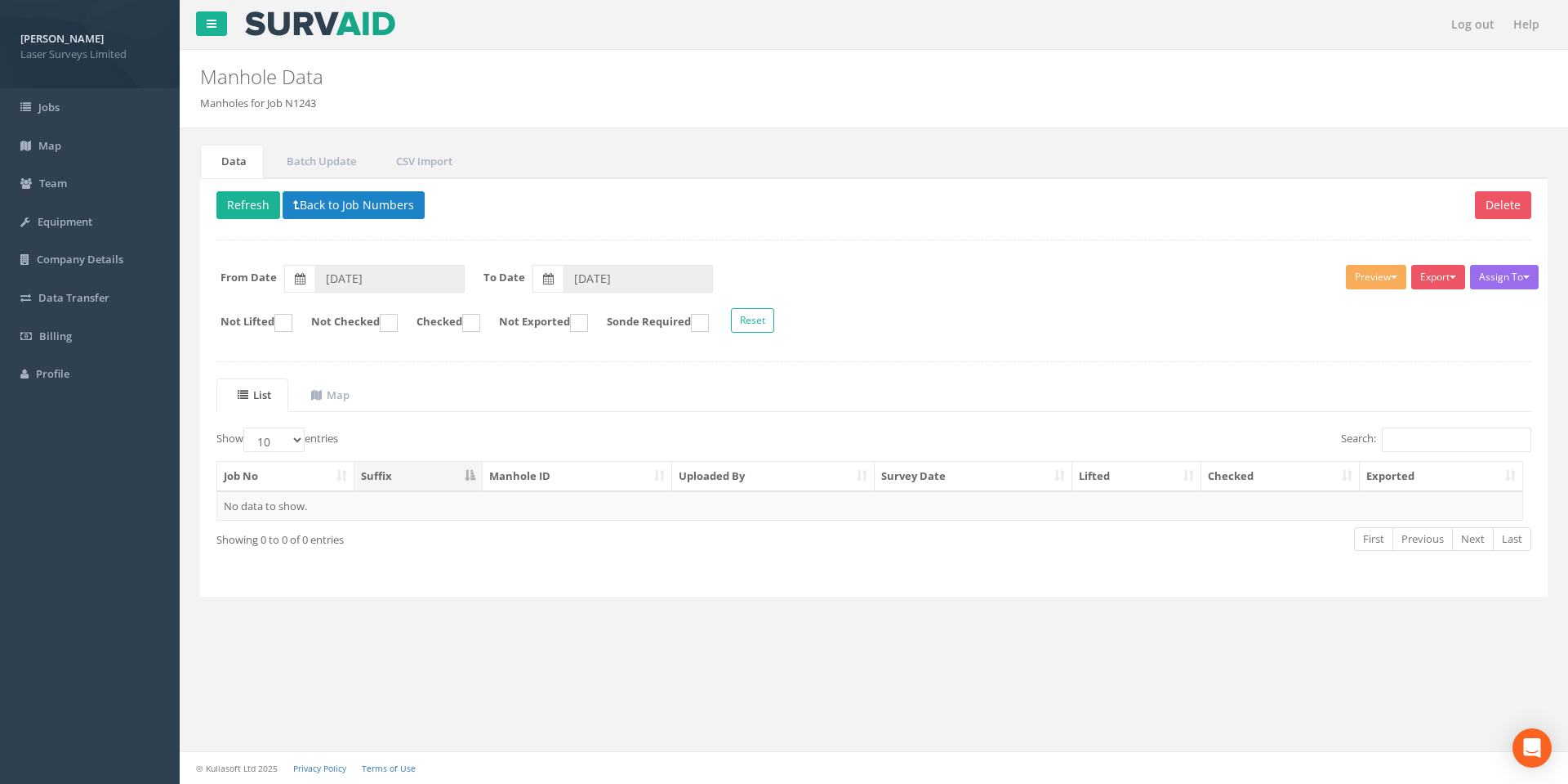
click at [298, 79] on h2 "Manhole Data" at bounding box center [759, 77] width 1119 height 21
click at [627, 82] on h2 "Manhole Data" at bounding box center [759, 77] width 1119 height 21
click at [432, 490] on th "Suffix" at bounding box center [419, 476] width 129 height 30
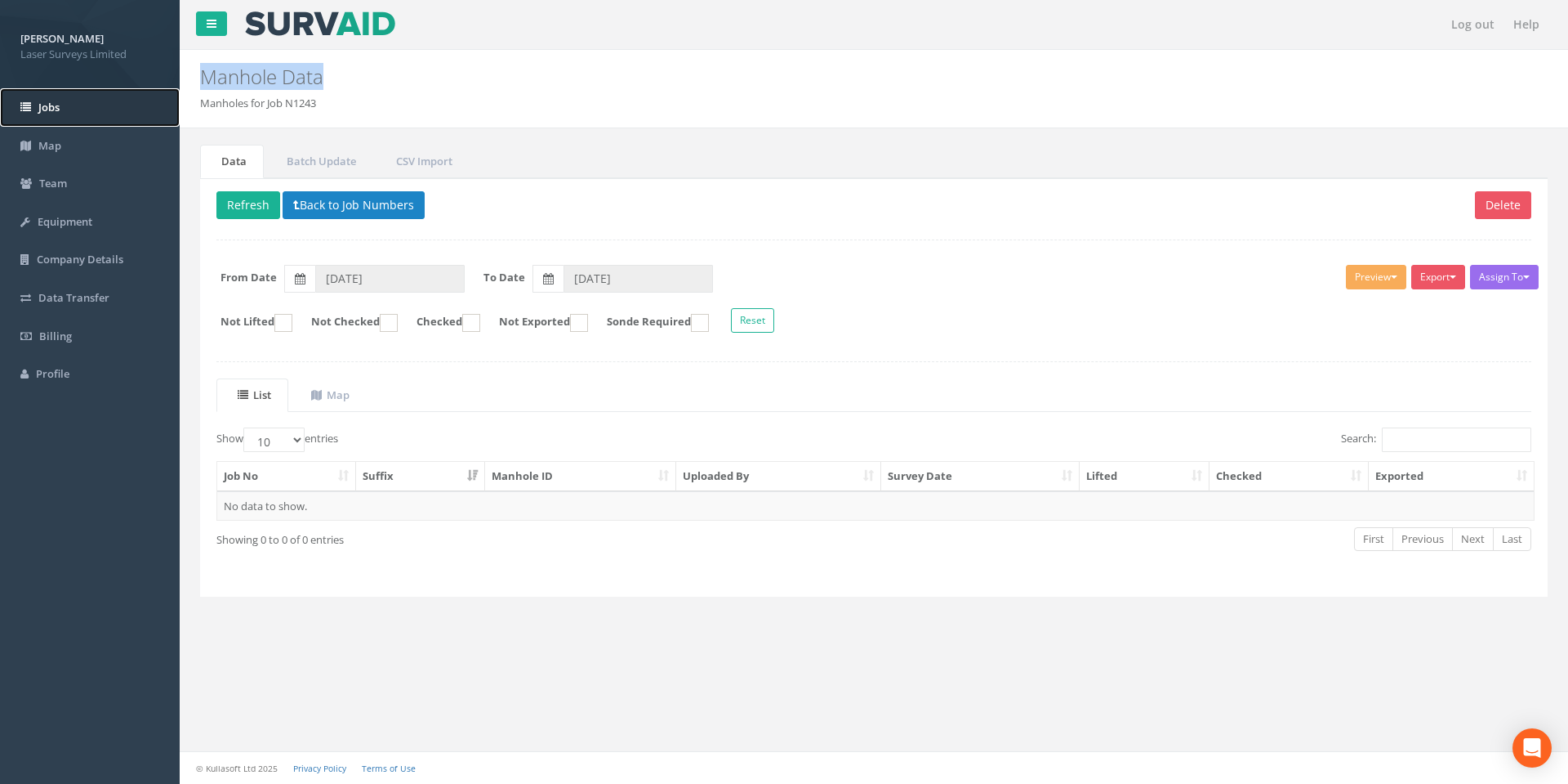
click at [54, 104] on span "Jobs" at bounding box center [49, 107] width 21 height 14
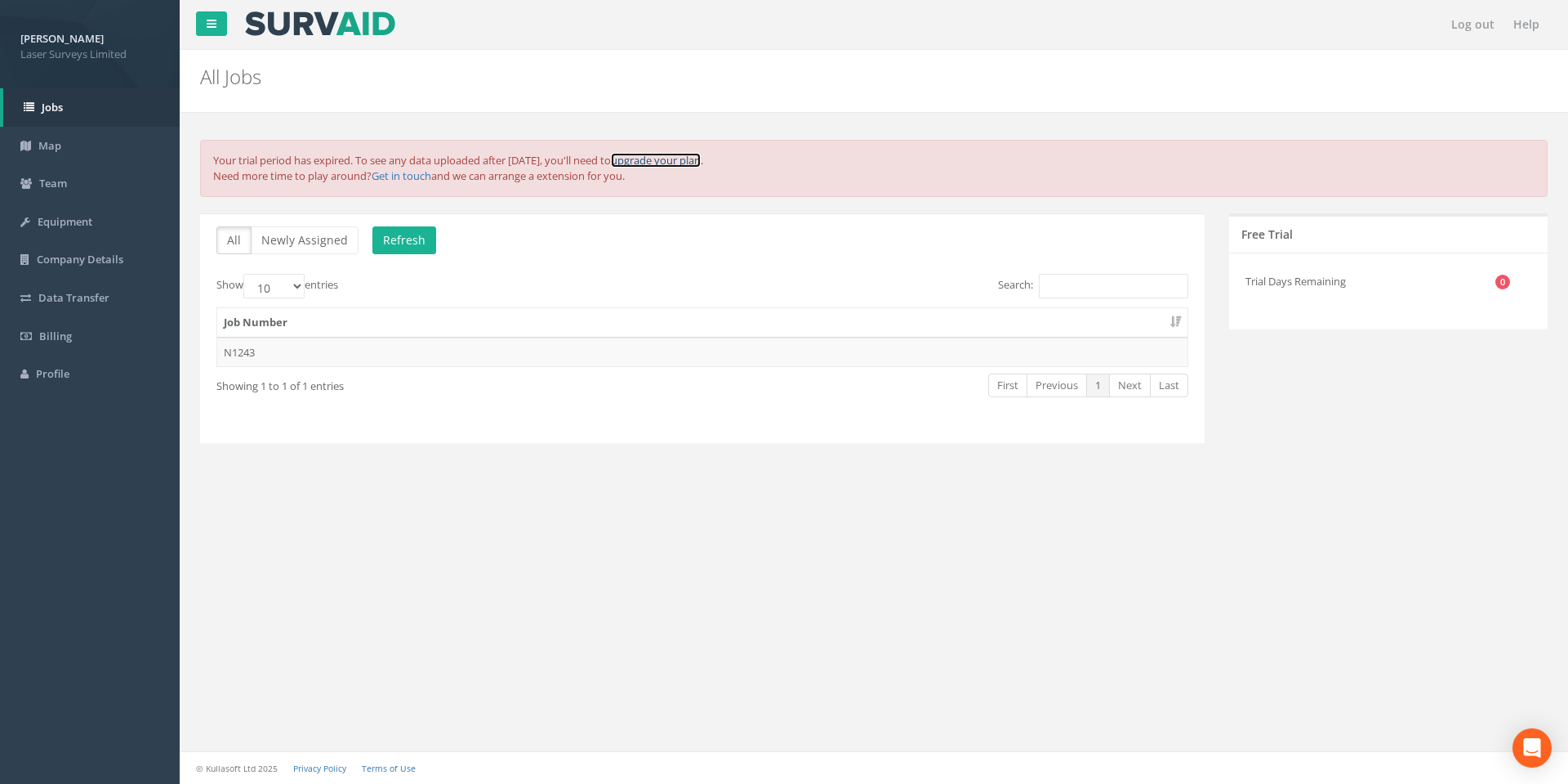
click at [678, 161] on link "upgrade your plan" at bounding box center [656, 160] width 90 height 14
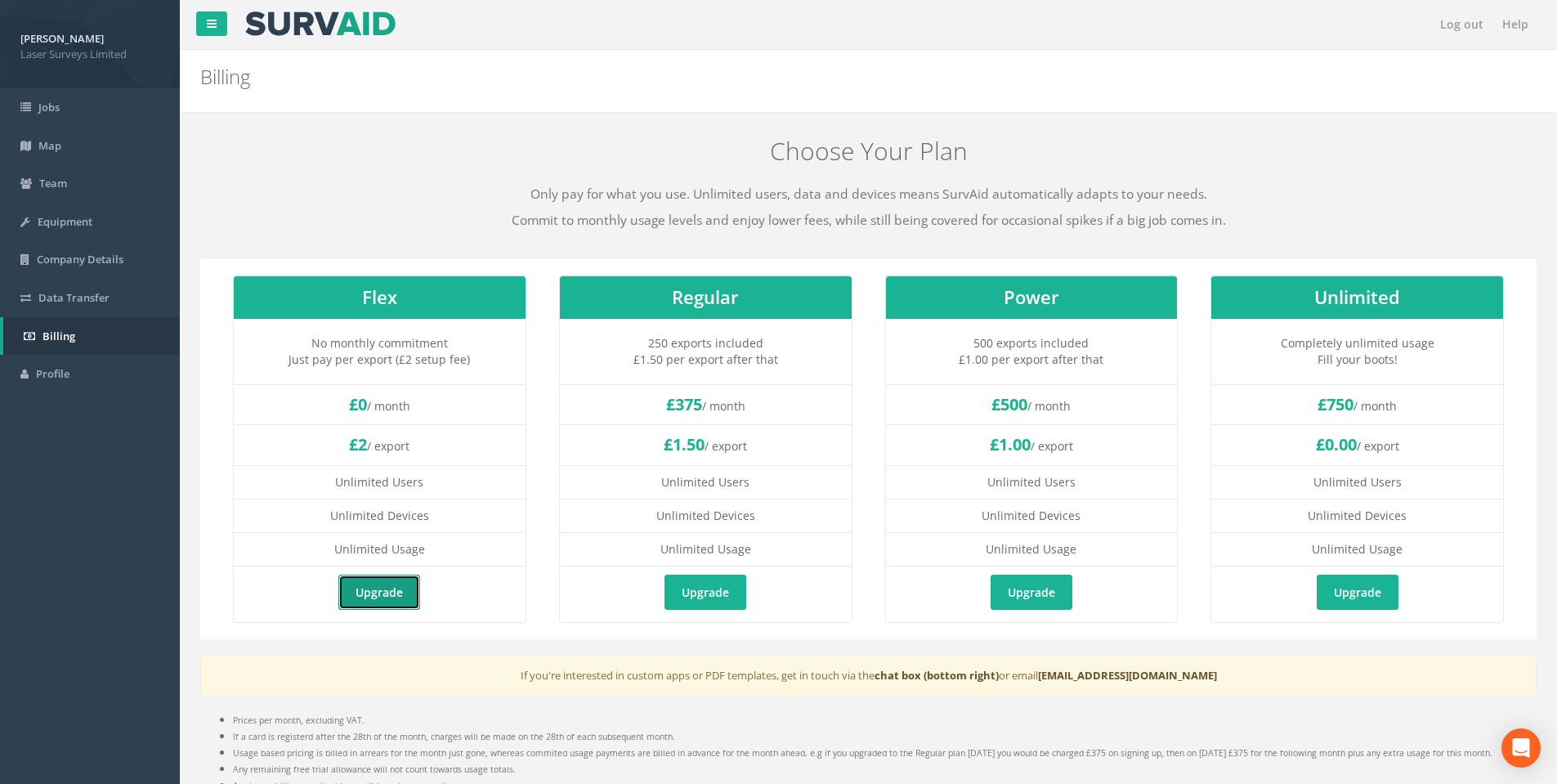
click at [367, 590] on link "Upgrade" at bounding box center [378, 592] width 81 height 35
